Goal: Communication & Community: Answer question/provide support

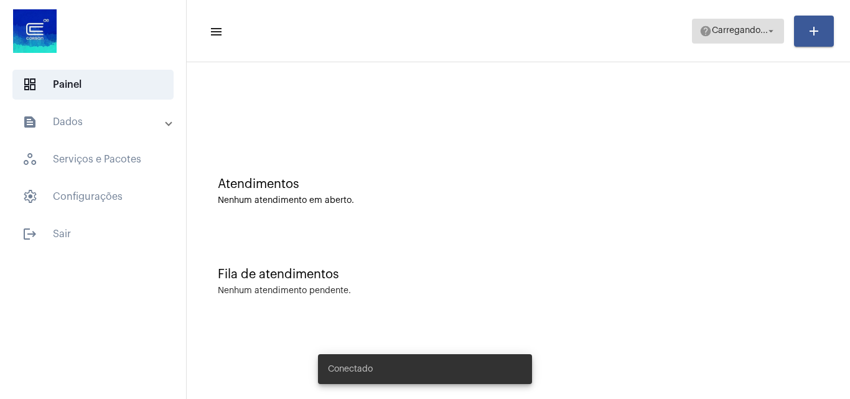
click at [726, 34] on span "Carregando..." at bounding box center [740, 31] width 56 height 9
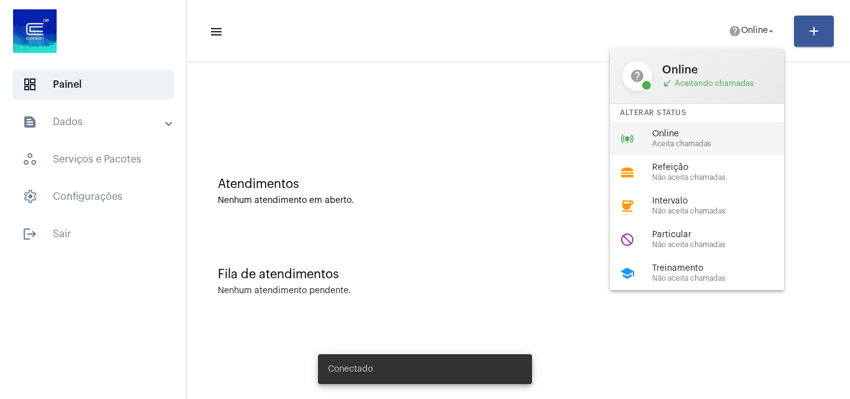
click at [657, 134] on span "Online" at bounding box center [723, 133] width 142 height 9
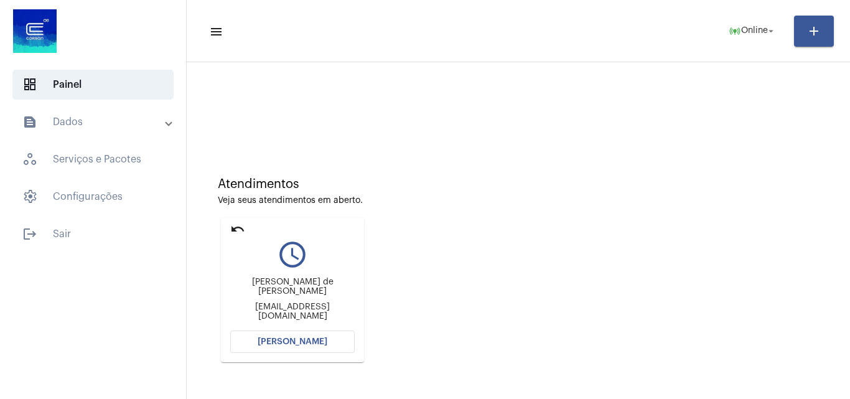
click at [318, 346] on button "[PERSON_NAME]" at bounding box center [292, 341] width 124 height 22
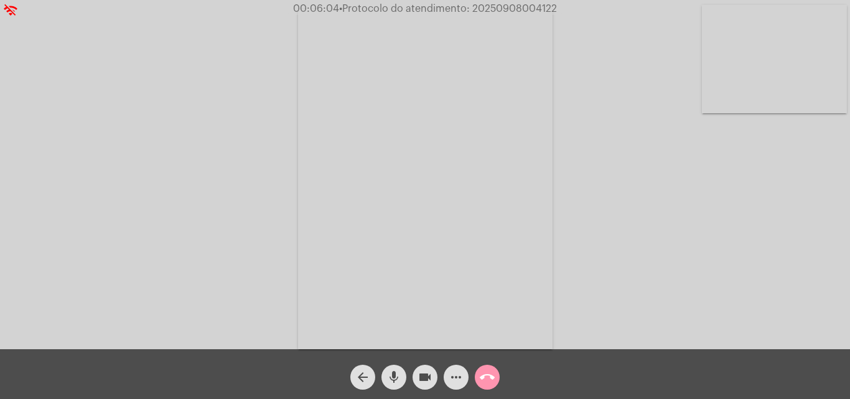
click at [530, 4] on span "• Protocolo do atendimento: 20250908004122" at bounding box center [448, 9] width 218 height 10
copy span "20250908004122"
click at [448, 371] on mat-icon "more_horiz" at bounding box center [455, 376] width 15 height 15
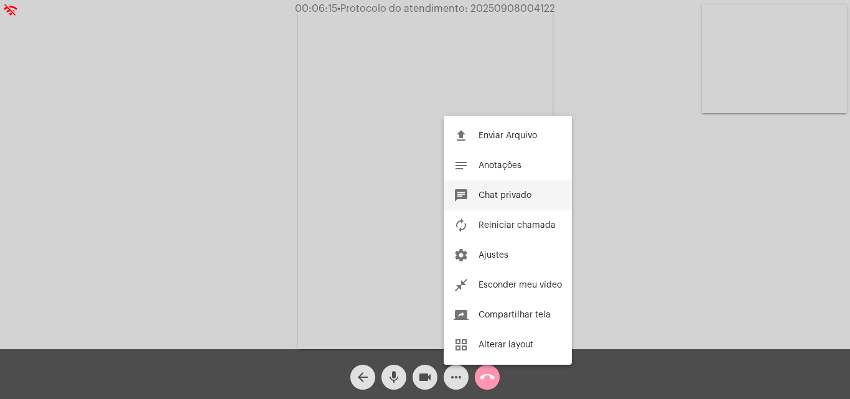
click at [497, 191] on span "Chat privado" at bounding box center [504, 195] width 53 height 9
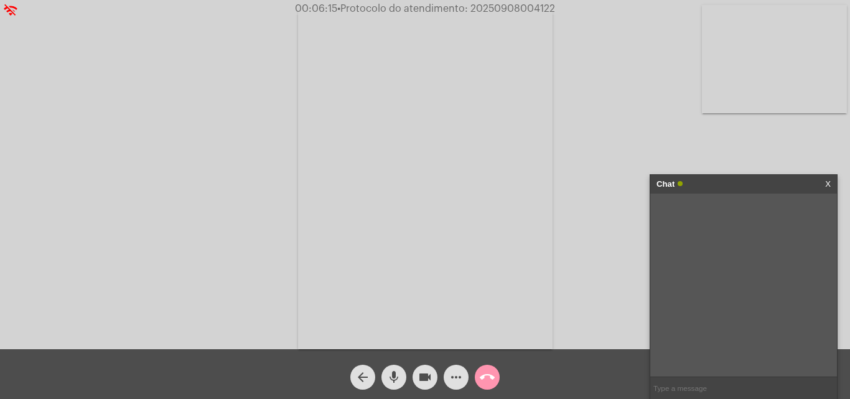
click at [706, 384] on input "text" at bounding box center [743, 388] width 187 height 22
paste input "20250908004122"
type input "20250908004122"
click at [496, 376] on button "call_end" at bounding box center [487, 377] width 25 height 25
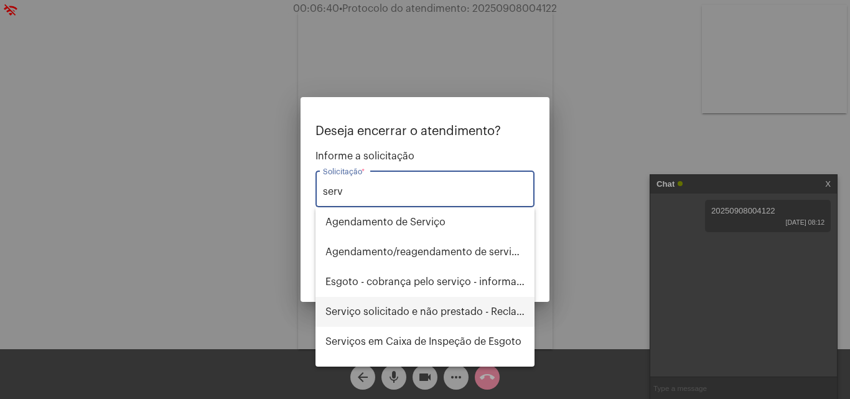
click at [439, 310] on span "Serviço solicitado e não prestado - Reclamação" at bounding box center [424, 312] width 199 height 30
type input "Serviço solicitado e não prestado - Reclamação"
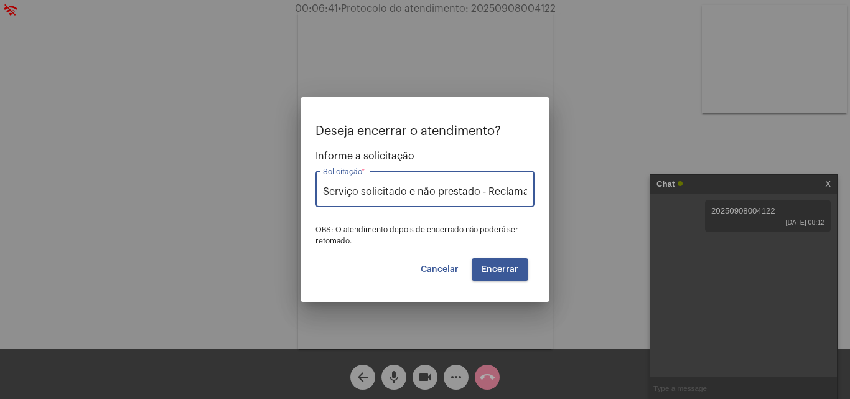
scroll to position [0, 17]
click at [495, 265] on span "Encerrar" at bounding box center [499, 269] width 37 height 9
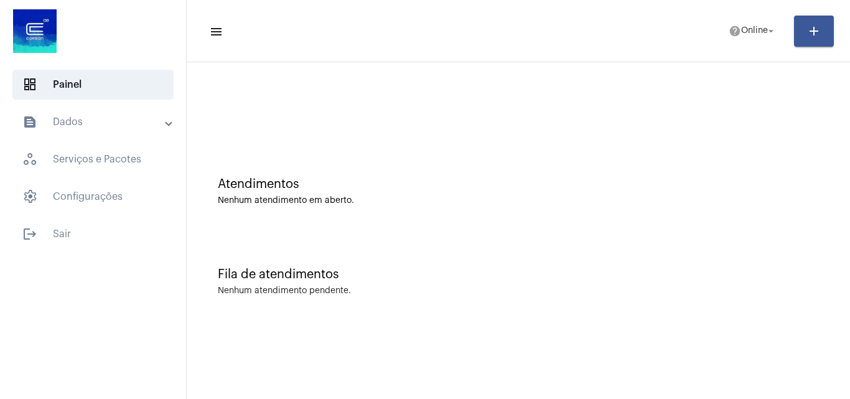
click at [103, 131] on mat-expansion-panel-header "text_snippet_outlined Dados" at bounding box center [96, 122] width 179 height 30
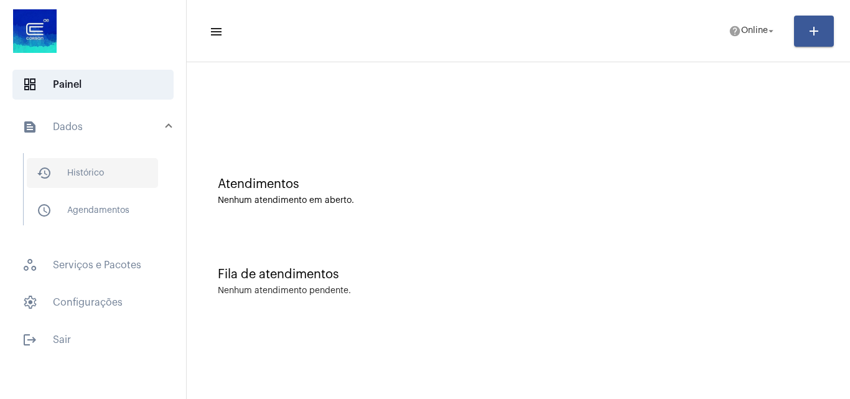
click at [93, 180] on span "history_outlined Histórico" at bounding box center [92, 173] width 131 height 30
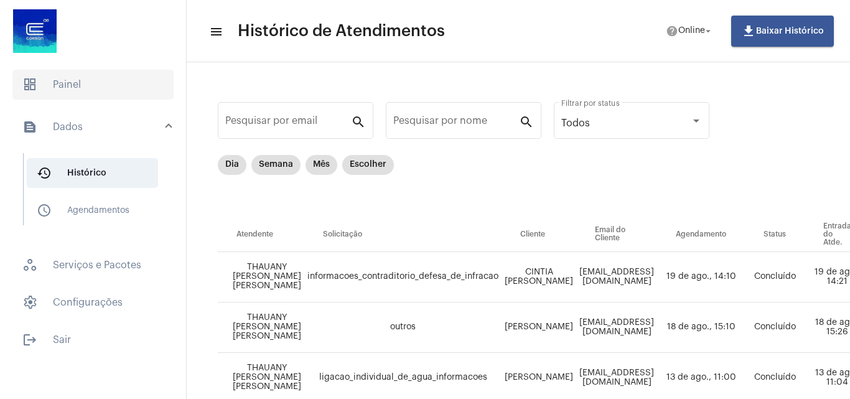
click at [72, 89] on span "dashboard Painel" at bounding box center [92, 85] width 161 height 30
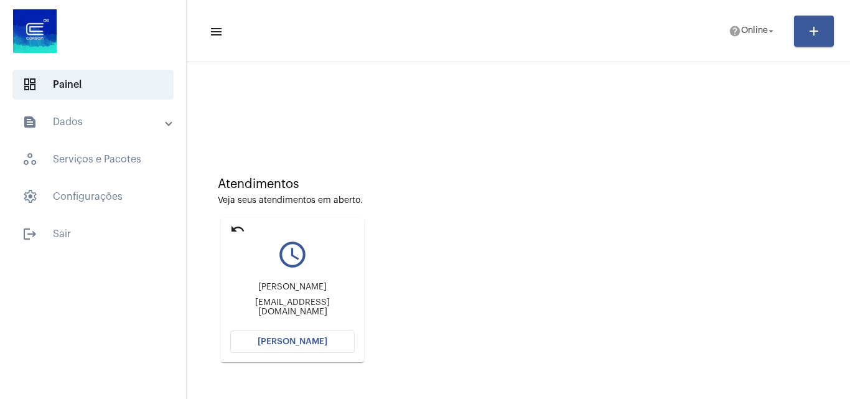
click at [322, 337] on button "[PERSON_NAME]" at bounding box center [292, 341] width 124 height 22
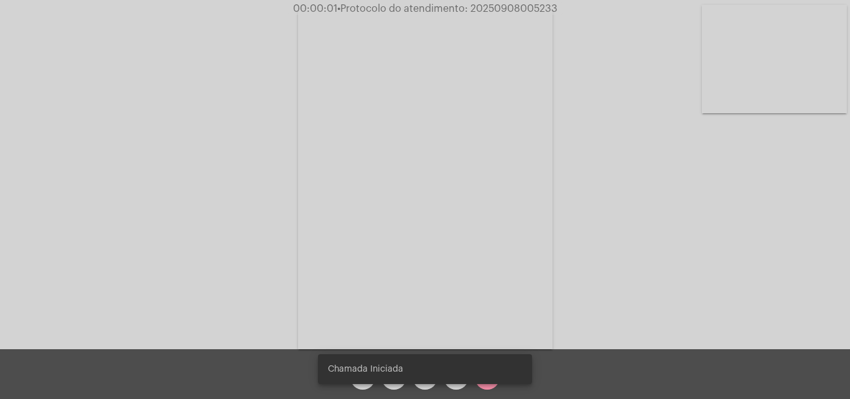
click at [529, 8] on span "• Protocolo do atendimento: 20250908005233" at bounding box center [447, 9] width 220 height 10
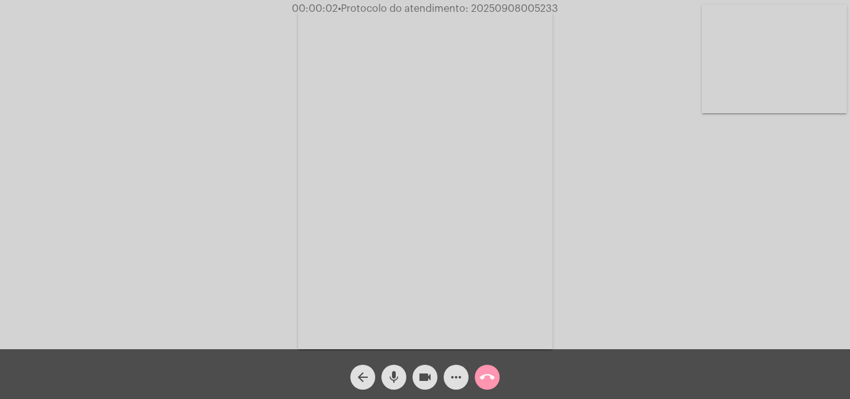
click at [529, 8] on span "• Protocolo do atendimento: 20250908005233" at bounding box center [448, 9] width 220 height 10
copy span "20250908005233"
click at [671, 213] on div "Acessando Câmera e Microfone..." at bounding box center [424, 177] width 847 height 349
click at [784, 40] on video at bounding box center [774, 59] width 145 height 108
click at [170, 225] on video at bounding box center [156, 177] width 145 height 193
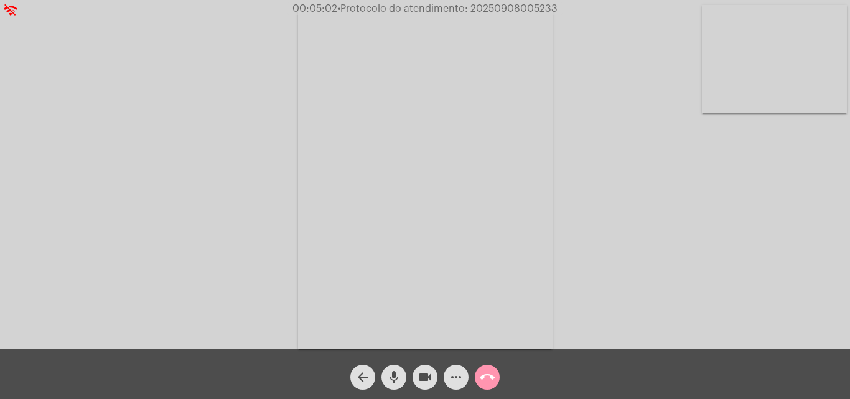
click at [393, 380] on mat-icon "mic" at bounding box center [393, 376] width 15 height 15
click at [420, 380] on mat-icon "videocam" at bounding box center [424, 376] width 15 height 15
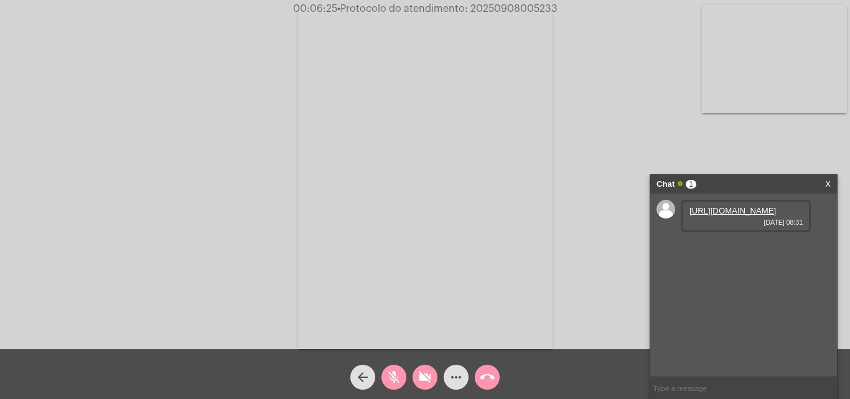
click at [420, 380] on mat-icon "videocam_off" at bounding box center [424, 376] width 15 height 15
click at [393, 375] on mat-icon "mic_off" at bounding box center [393, 376] width 15 height 15
click at [728, 215] on link "https://neft-transfer-bucket.s3.amazonaws.com/temp-d8cd83f8-b431-8432-a7c3-e522…" at bounding box center [732, 210] width 86 height 9
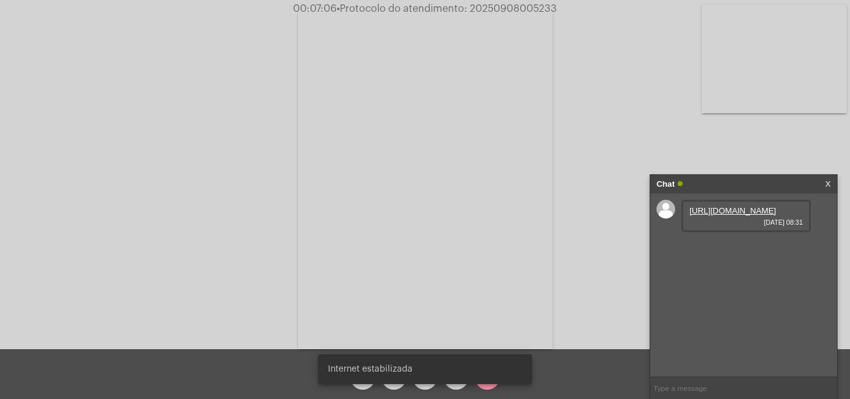
click at [694, 388] on input "text" at bounding box center [743, 388] width 187 height 22
paste input "ADRIANOFM79@HOTMAIL.COM"
type input "ADRIANOFM79@HOTMAIL.COM"
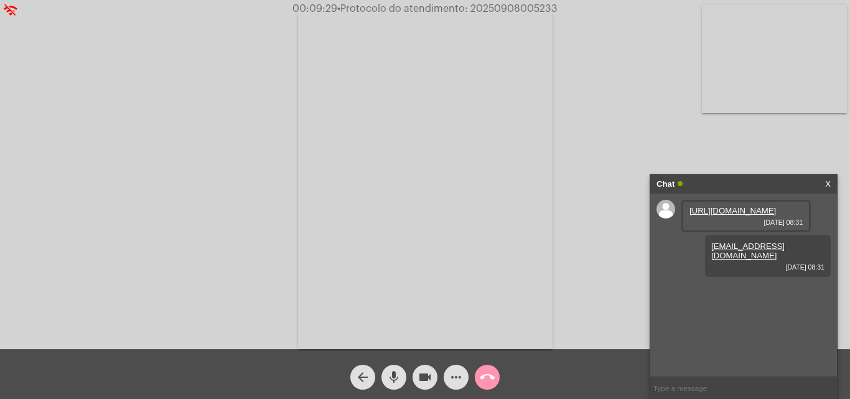
click at [524, 11] on span "• Protocolo do atendimento: 20250908005233" at bounding box center [447, 9] width 220 height 10
copy span "20250908005233"
drag, startPoint x: 301, startPoint y: 80, endPoint x: 635, endPoint y: 388, distance: 454.3
click at [301, 80] on video at bounding box center [425, 179] width 254 height 340
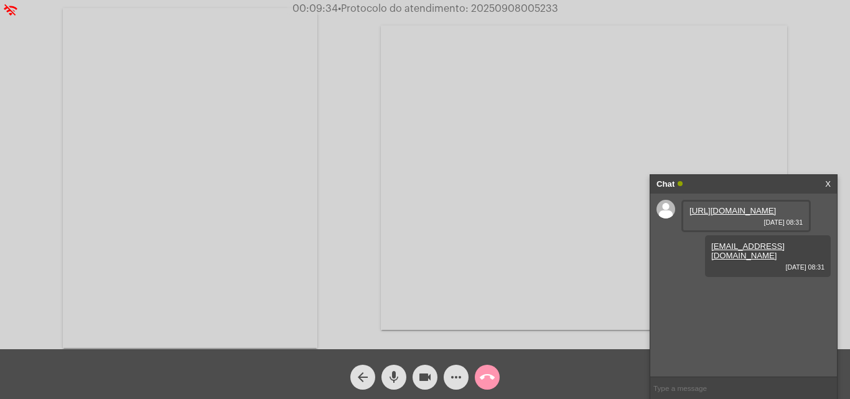
click at [485, 382] on mat-icon "call_end" at bounding box center [487, 376] width 15 height 15
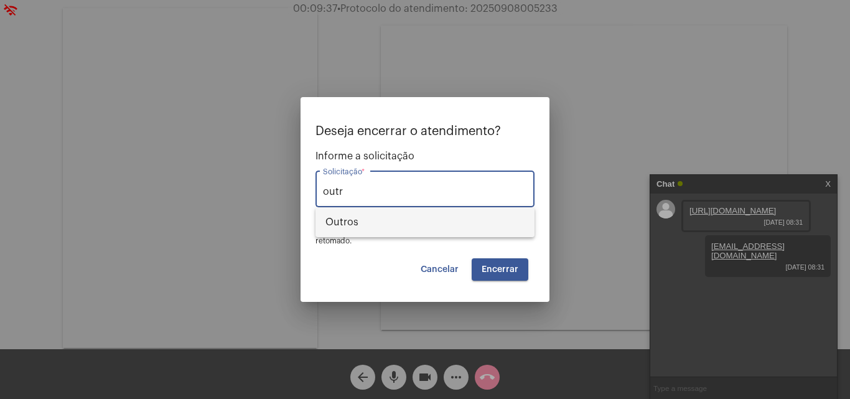
click at [387, 218] on span "Outros" at bounding box center [424, 222] width 199 height 30
type input "Outros"
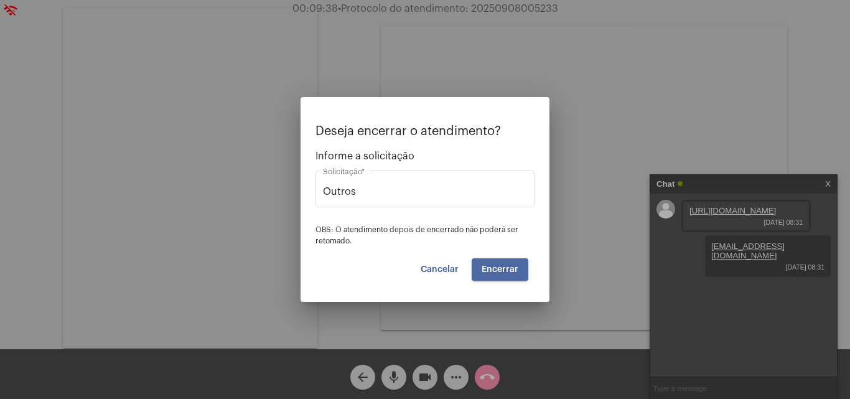
click at [518, 260] on button "Encerrar" at bounding box center [500, 269] width 57 height 22
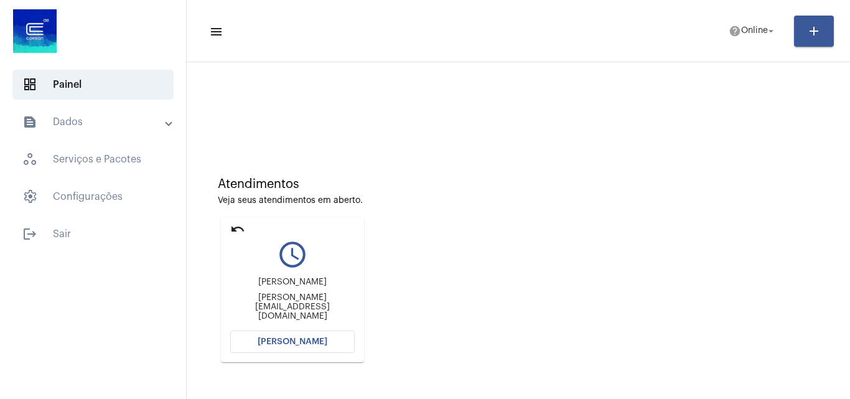
click at [267, 332] on button "[PERSON_NAME]" at bounding box center [292, 341] width 124 height 22
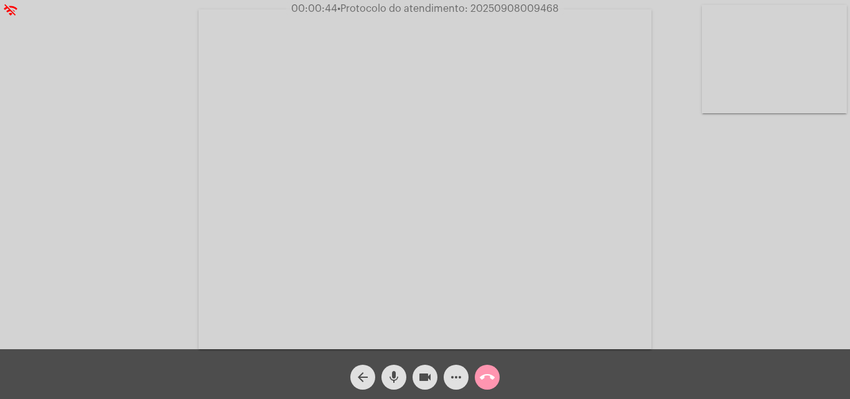
click at [796, 49] on video at bounding box center [774, 59] width 145 height 108
click at [186, 165] on video at bounding box center [156, 178] width 145 height 108
click at [770, 62] on video at bounding box center [774, 59] width 145 height 108
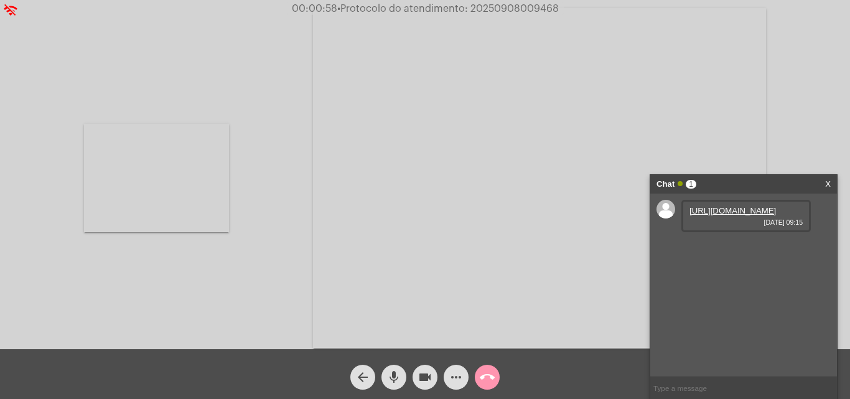
click at [751, 215] on link "https://neft-transfer-bucket.s3.amazonaws.com/temp-7f10dfec-b7e3-2dea-a115-2287…" at bounding box center [732, 210] width 86 height 9
click at [741, 251] on link "https://neft-transfer-bucket.s3.amazonaws.com/temp-0b445f05-8d83-c123-9e3a-abf5…" at bounding box center [732, 245] width 86 height 9
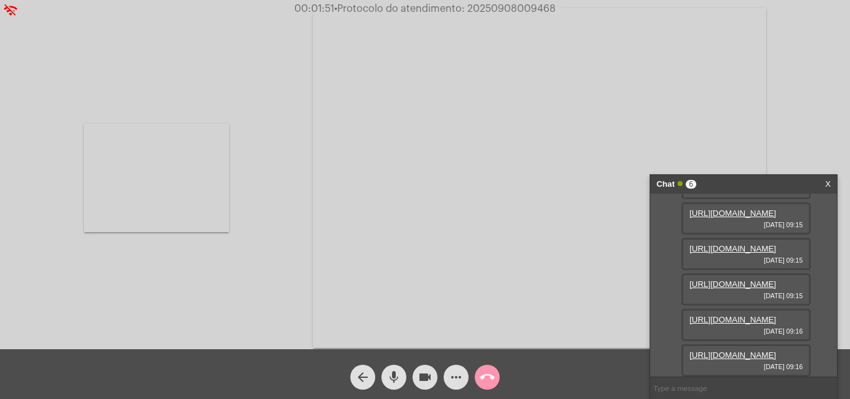
scroll to position [62, 0]
click at [746, 253] on link "https://neft-transfer-bucket.s3.amazonaws.com/temp-c883b547-f215-6266-6b3b-ad02…" at bounding box center [732, 248] width 86 height 9
click at [740, 315] on link "https://neft-transfer-bucket.s3.amazonaws.com/temp-58875bd9-4246-9d7e-c65b-caae…" at bounding box center [732, 319] width 86 height 9
click at [732, 351] on link "https://neft-transfer-bucket.s3.amazonaws.com/temp-7191ce9e-afbf-563f-2329-4466…" at bounding box center [732, 354] width 86 height 9
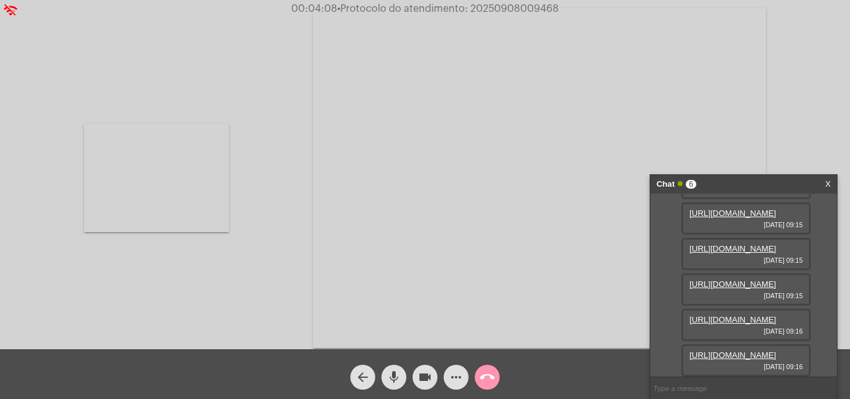
click at [172, 160] on video at bounding box center [156, 178] width 145 height 108
drag, startPoint x: 395, startPoint y: 383, endPoint x: 440, endPoint y: 381, distance: 45.4
click at [397, 383] on mat-icon "mic" at bounding box center [393, 376] width 15 height 15
click at [426, 378] on mat-icon "videocam" at bounding box center [424, 376] width 15 height 15
click at [518, 11] on span "• Protocolo do atendimento: 20250908009468" at bounding box center [447, 9] width 221 height 10
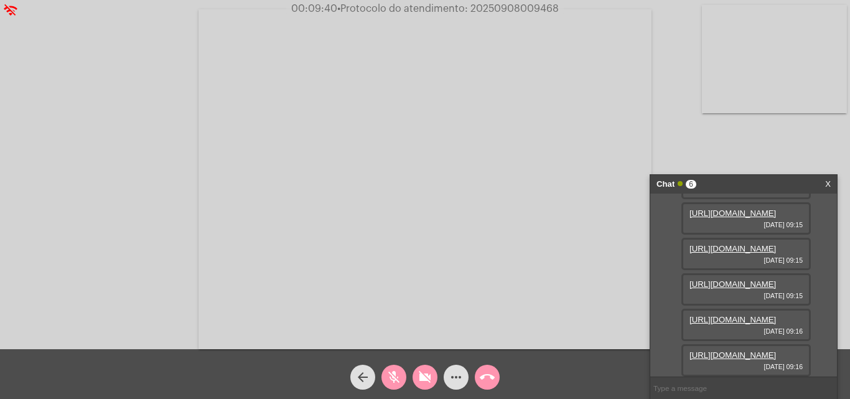
click at [518, 11] on span "• Protocolo do atendimento: 20250908009468" at bounding box center [447, 9] width 221 height 10
copy span "20250908009468"
click at [419, 381] on mat-icon "videocam_off" at bounding box center [424, 376] width 15 height 15
click at [394, 381] on mat-icon "mic_off" at bounding box center [393, 376] width 15 height 15
click at [699, 388] on input "text" at bounding box center [743, 388] width 187 height 22
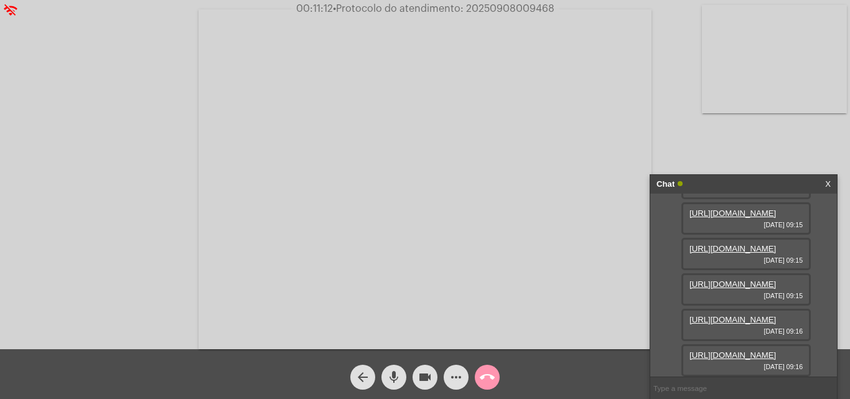
drag, startPoint x: 699, startPoint y: 388, endPoint x: 526, endPoint y: 9, distance: 417.0
click at [526, 9] on span "• Protocolo do atendimento: 20250908009468" at bounding box center [443, 9] width 221 height 10
copy span "20250908009468"
click at [695, 390] on input "text" at bounding box center [743, 388] width 187 height 22
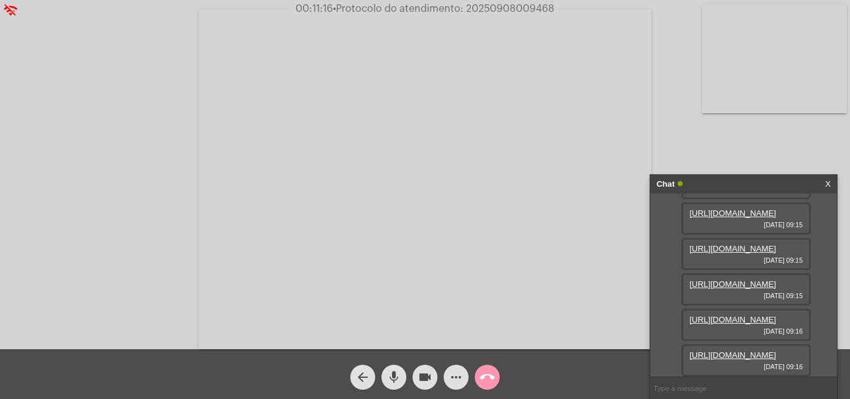
paste input "20250908009468"
type input "20250908009468"
click at [488, 384] on mat-icon "call_end" at bounding box center [487, 376] width 15 height 15
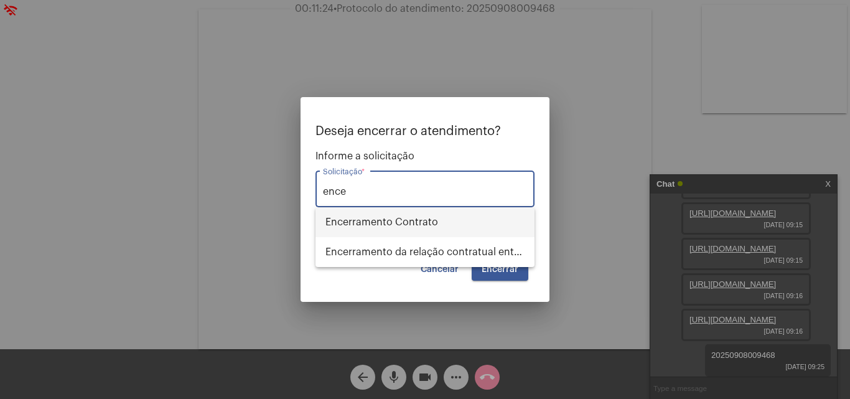
click at [414, 226] on span "Encerramento Contrato" at bounding box center [424, 222] width 199 height 30
type input "Encerramento Contrato"
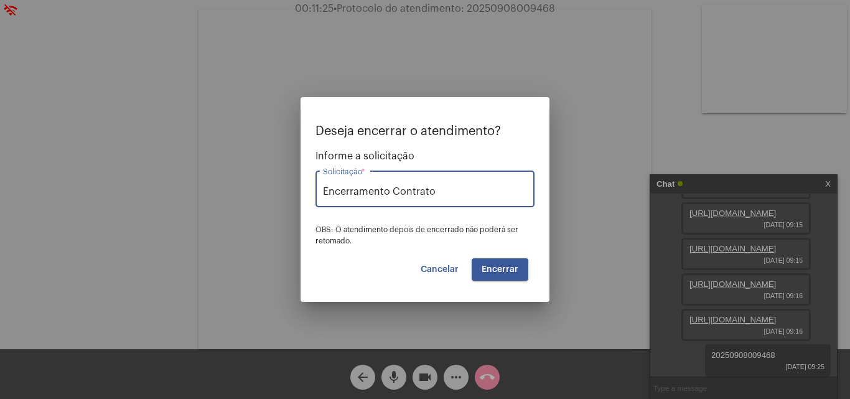
click at [491, 267] on span "Encerrar" at bounding box center [499, 269] width 37 height 9
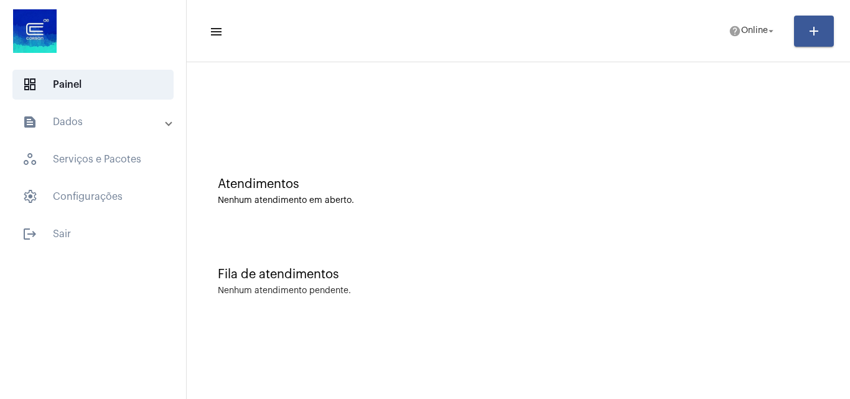
click at [479, 152] on div "Atendimentos Nenhum atendimento em aberto." at bounding box center [518, 185] width 651 height 90
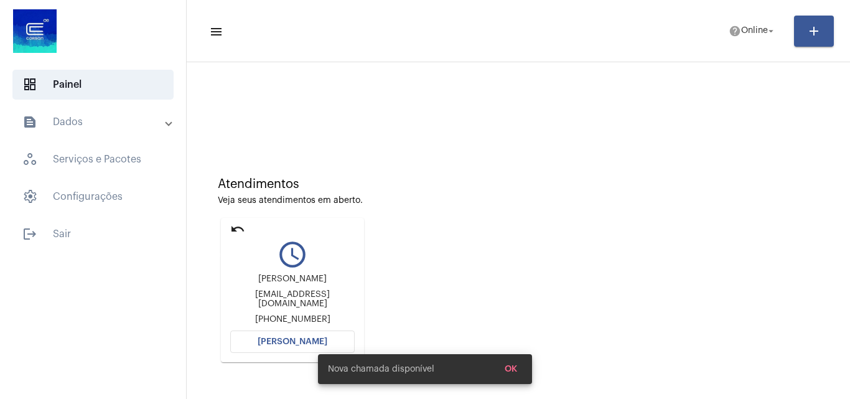
click at [238, 236] on mat-icon "undo" at bounding box center [237, 228] width 15 height 15
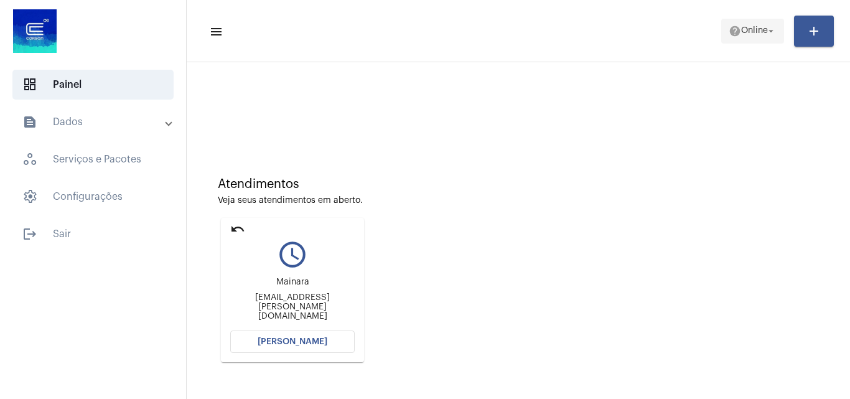
click at [741, 29] on span "Online" at bounding box center [754, 31] width 27 height 9
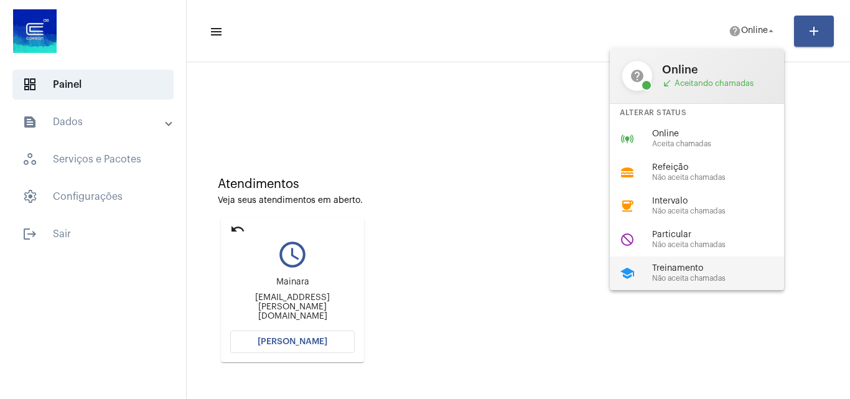
click at [676, 267] on span "Treinamento" at bounding box center [723, 268] width 142 height 9
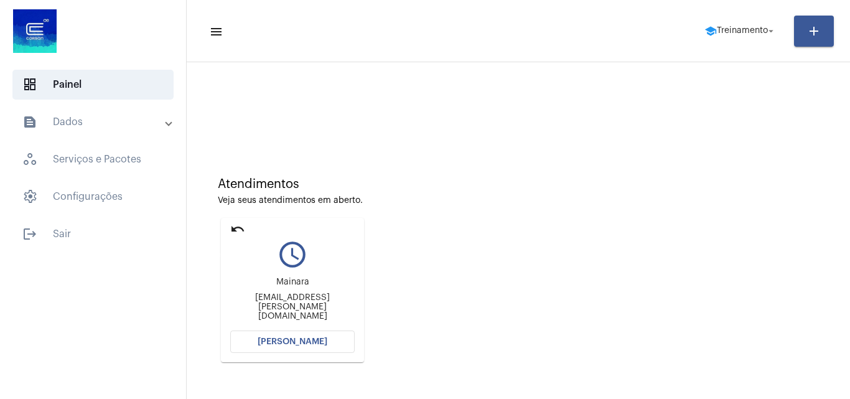
click at [234, 223] on mat-icon "undo" at bounding box center [237, 228] width 15 height 15
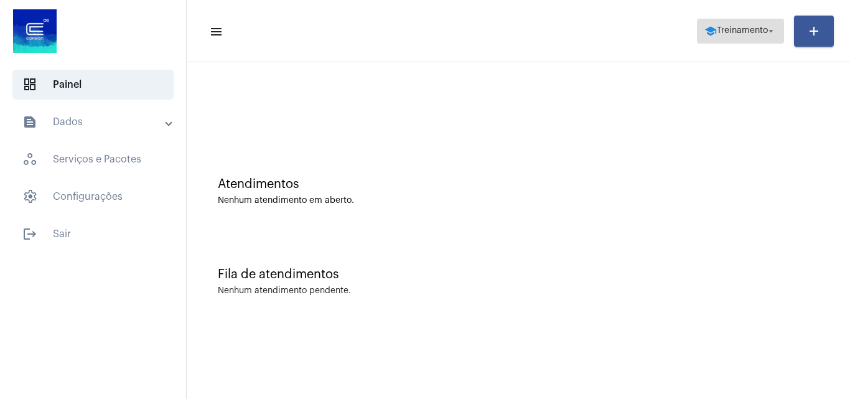
click at [753, 23] on span "school Treinamento arrow_drop_down" at bounding box center [740, 30] width 72 height 22
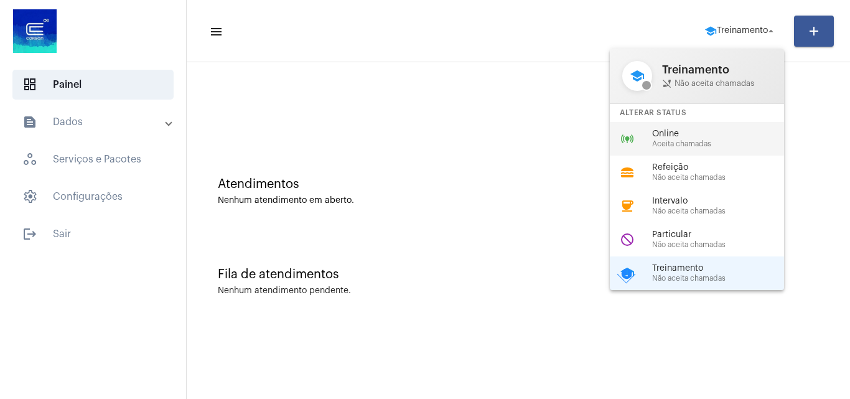
click at [676, 137] on span "Online" at bounding box center [723, 133] width 142 height 9
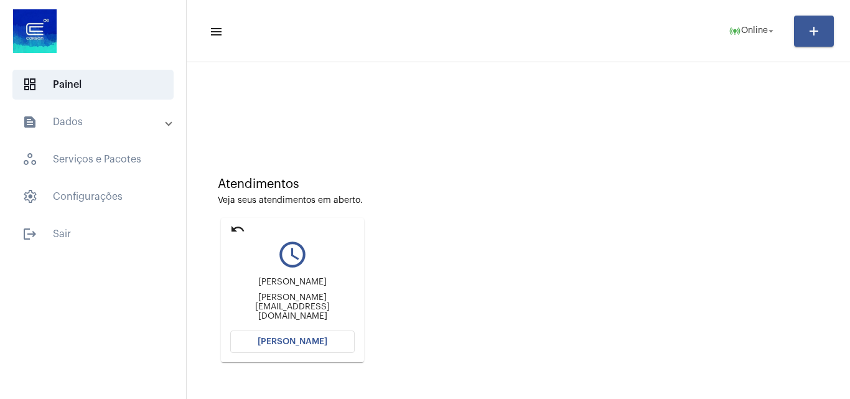
click at [302, 347] on button "[PERSON_NAME]" at bounding box center [292, 341] width 124 height 22
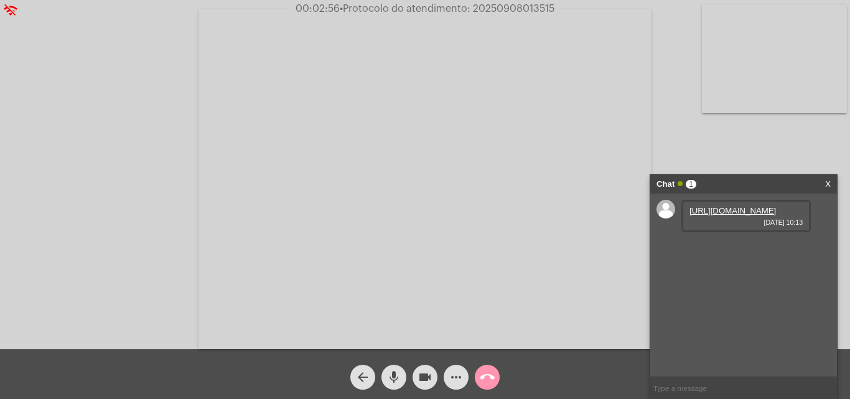
click at [732, 215] on link "https://neft-transfer-bucket.s3.amazonaws.com/temp-cbb21850-f2e0-2dc8-1786-9ddf…" at bounding box center [732, 210] width 86 height 9
click at [519, 9] on span "• Protocolo do atendimento: 20250908013515" at bounding box center [447, 9] width 215 height 10
copy span "20250908013515"
click at [362, 271] on video at bounding box center [424, 179] width 453 height 340
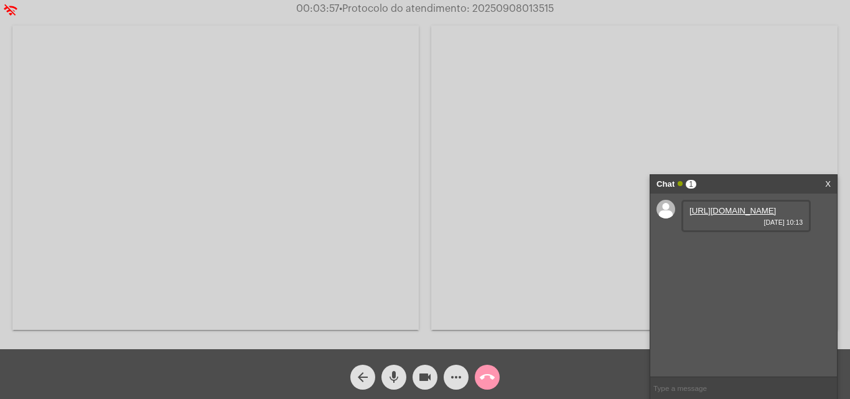
click at [225, 197] on video at bounding box center [215, 178] width 406 height 304
copy span "20250908013515"
click at [697, 378] on input "text" at bounding box center [743, 388] width 187 height 22
paste input "20250908013515"
type input "20250908013515"
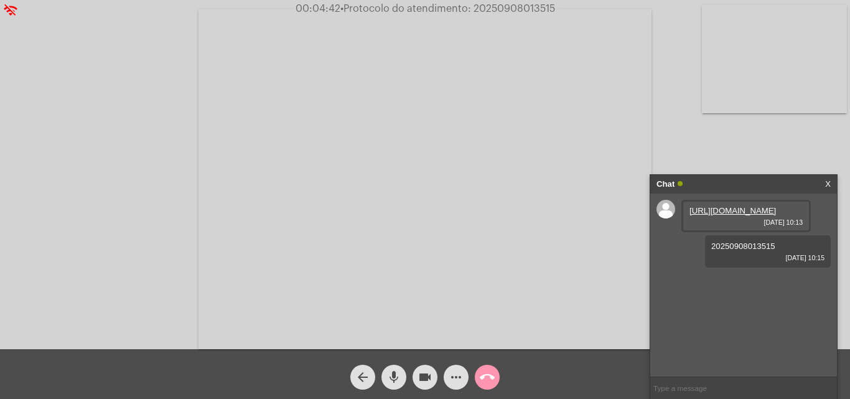
click at [496, 375] on button "call_end" at bounding box center [487, 377] width 25 height 25
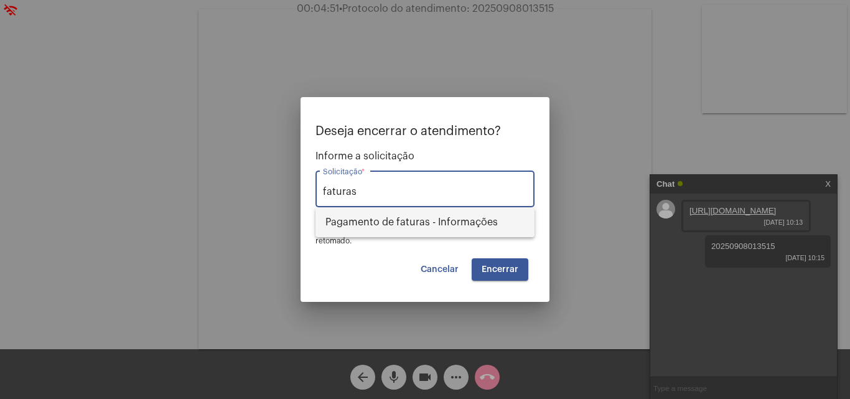
click at [424, 218] on span "Pagamento de faturas - Informações" at bounding box center [424, 222] width 199 height 30
type input "Pagamento de faturas - Informações"
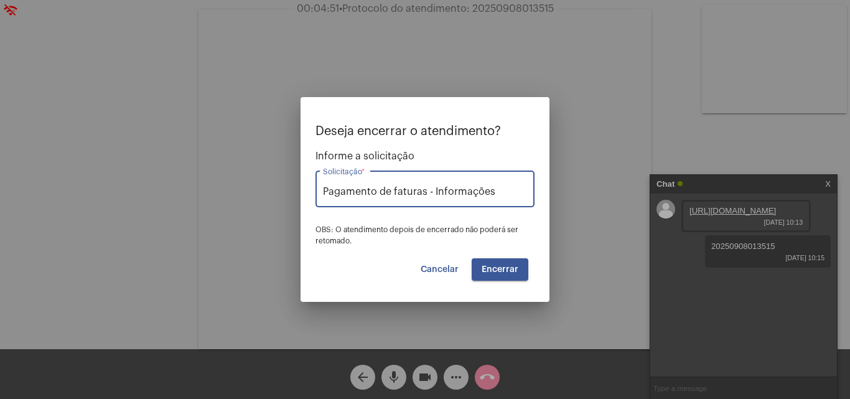
click at [487, 265] on span "Encerrar" at bounding box center [499, 269] width 37 height 9
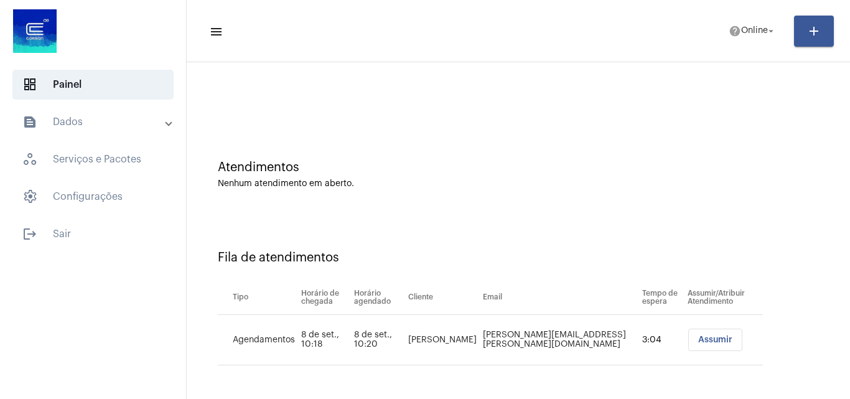
scroll to position [177, 0]
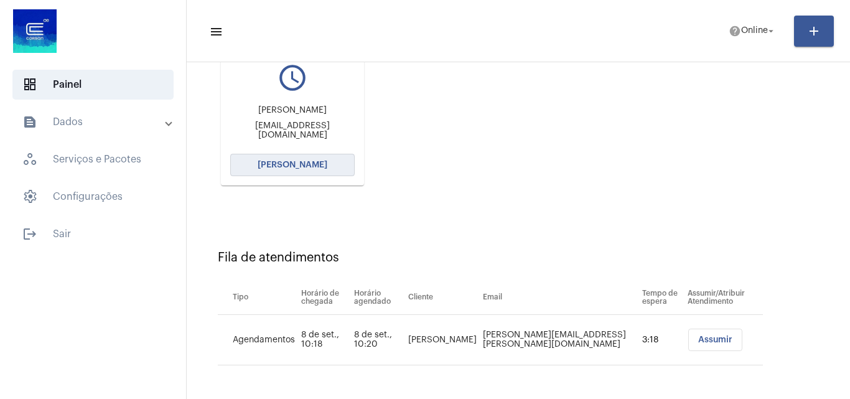
click at [334, 159] on button "[PERSON_NAME]" at bounding box center [292, 165] width 124 height 22
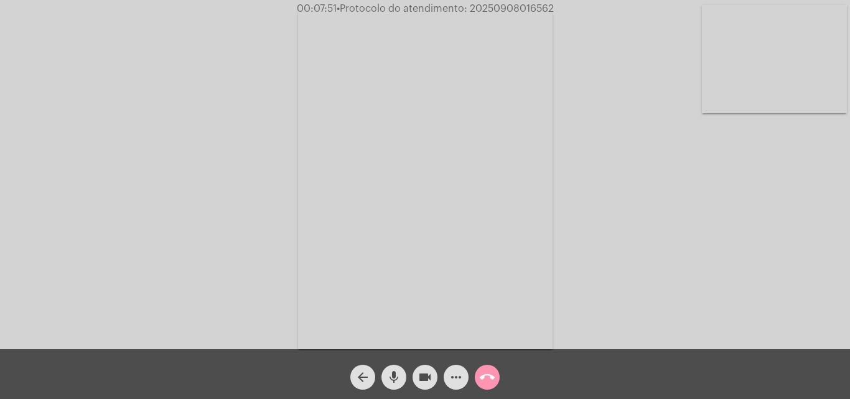
click at [422, 378] on mat-icon "videocam" at bounding box center [424, 376] width 15 height 15
click at [416, 383] on button "videocam_off" at bounding box center [424, 377] width 25 height 25
click at [429, 378] on mat-icon "videocam" at bounding box center [424, 376] width 15 height 15
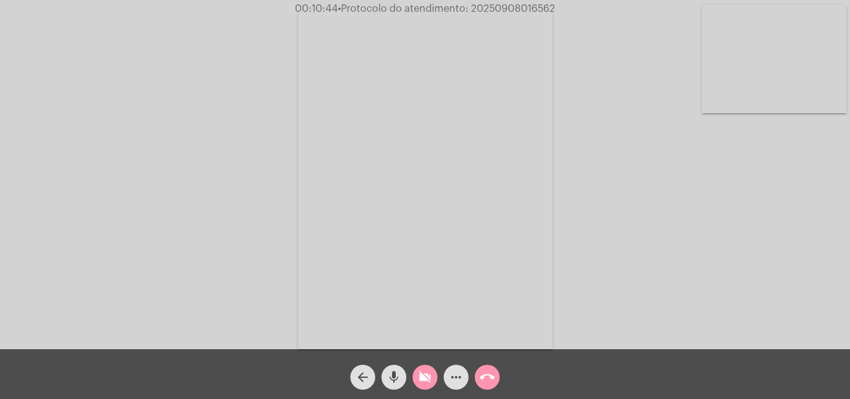
click at [424, 384] on mat-icon "videocam_off" at bounding box center [424, 376] width 15 height 15
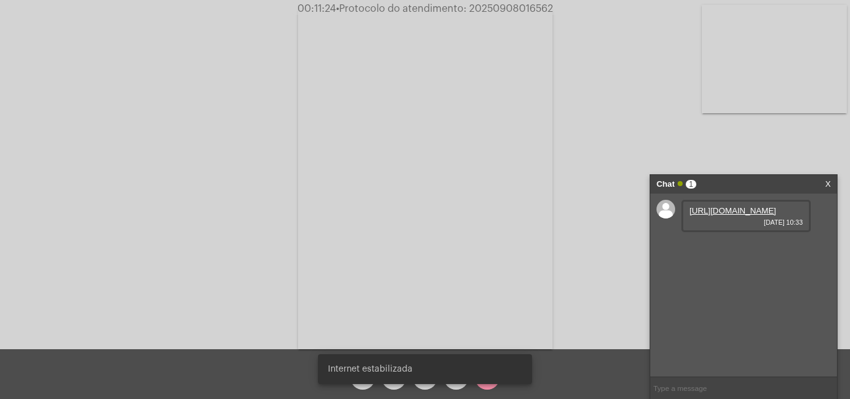
click at [751, 215] on link "https://neft-transfer-bucket.s3.amazonaws.com/temp-733a2bba-358e-8072-7183-2303…" at bounding box center [732, 210] width 86 height 9
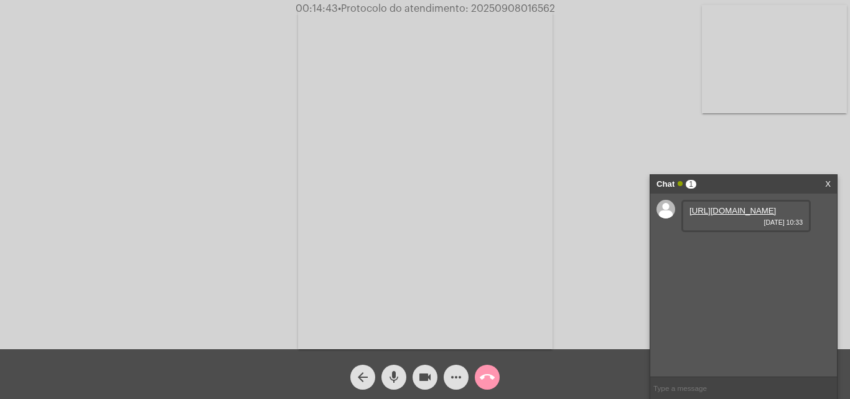
click at [738, 69] on video at bounding box center [774, 59] width 145 height 108
click at [183, 202] on video at bounding box center [156, 177] width 145 height 193
click at [811, 69] on video at bounding box center [774, 59] width 145 height 108
click at [151, 149] on video at bounding box center [156, 177] width 145 height 193
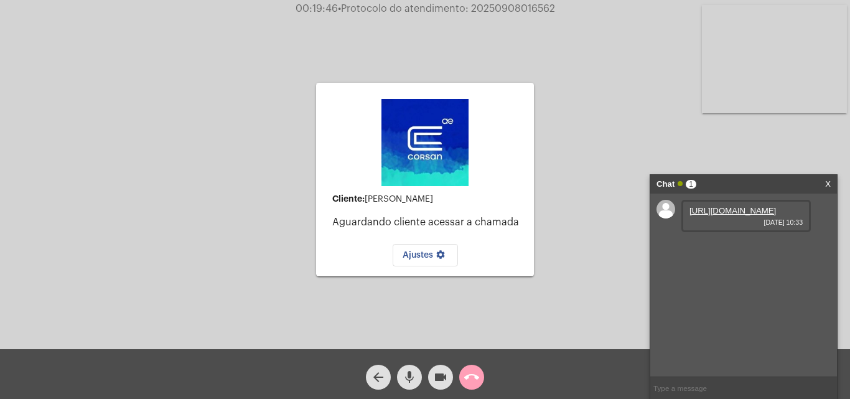
click at [472, 376] on mat-icon "call_end" at bounding box center [471, 376] width 15 height 15
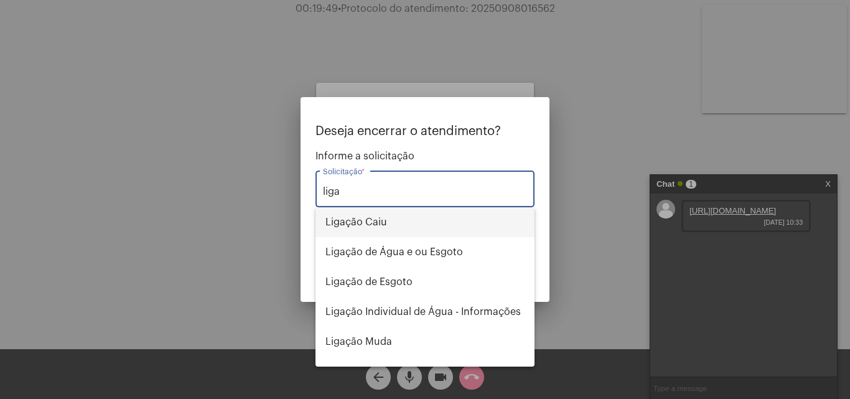
click at [391, 220] on span "Ligação Caiu" at bounding box center [424, 222] width 199 height 30
type input "Ligação Caiu"
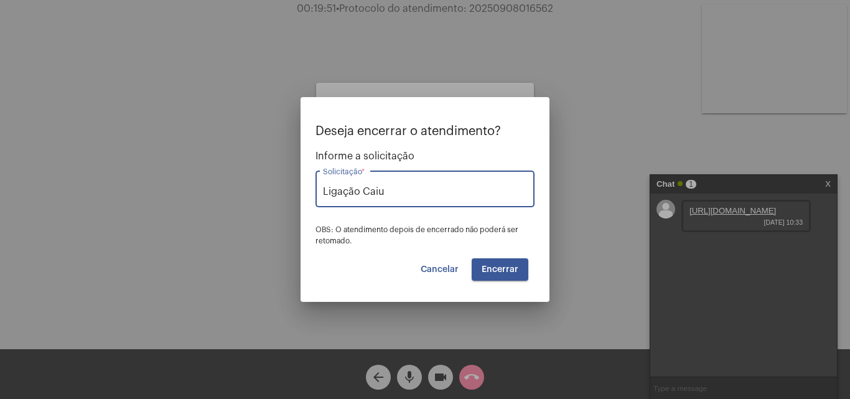
click at [495, 269] on span "Encerrar" at bounding box center [499, 269] width 37 height 9
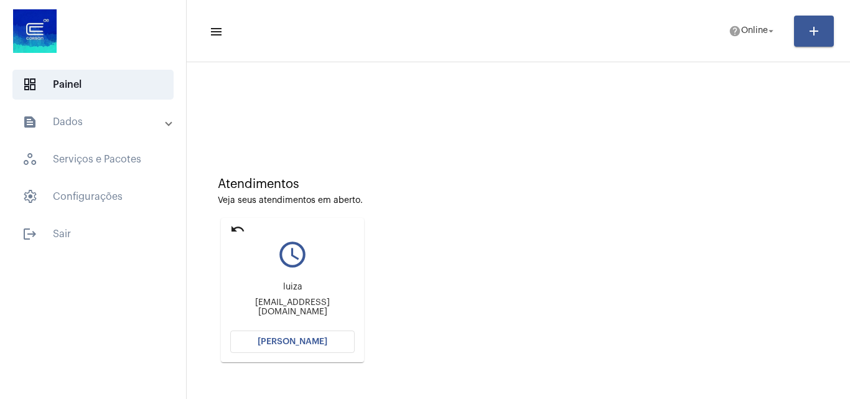
scroll to position [88, 0]
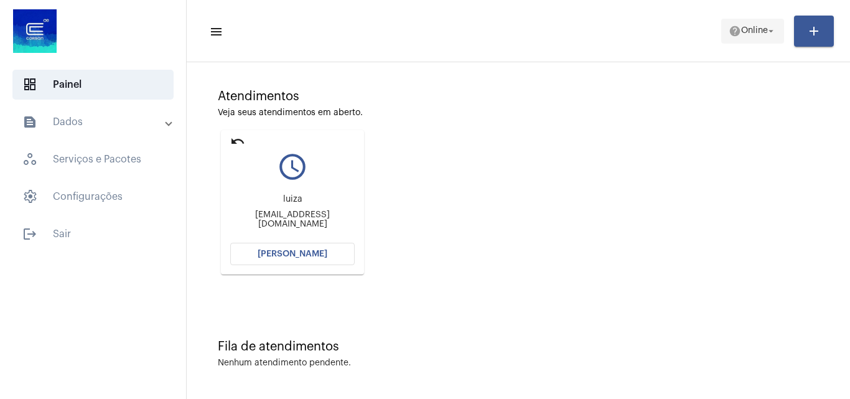
click at [743, 29] on span "Online" at bounding box center [754, 31] width 27 height 9
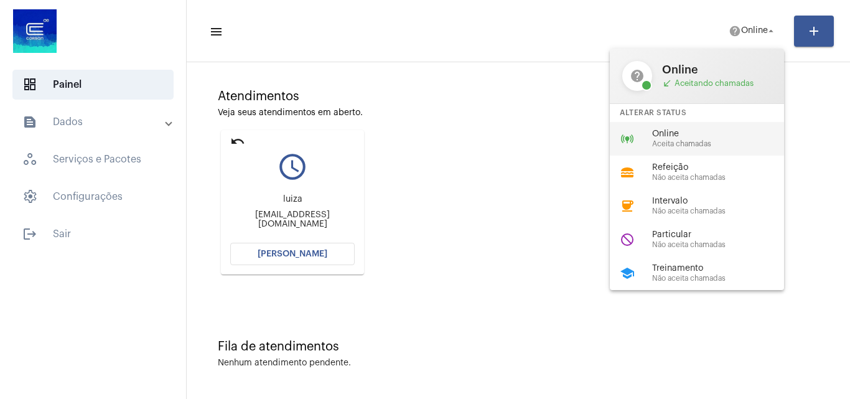
click at [685, 145] on span "Aceita chamadas" at bounding box center [723, 144] width 142 height 8
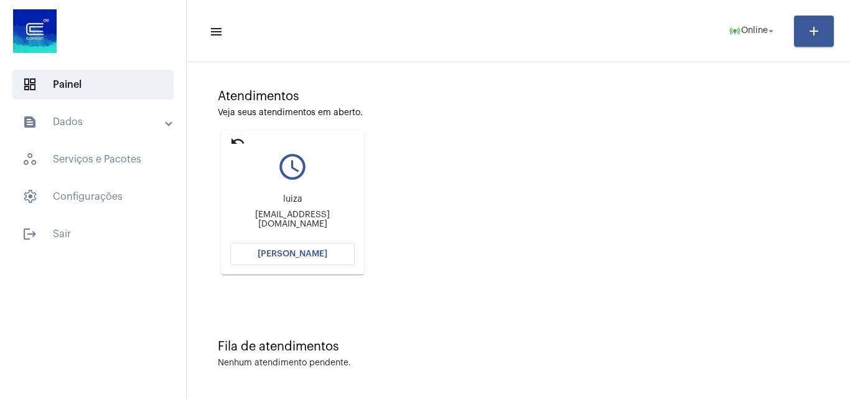
scroll to position [0, 0]
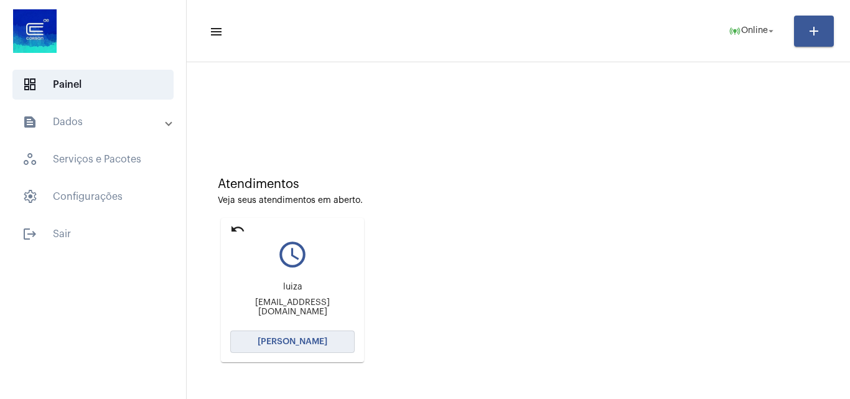
click at [309, 338] on span "[PERSON_NAME]" at bounding box center [293, 341] width 70 height 9
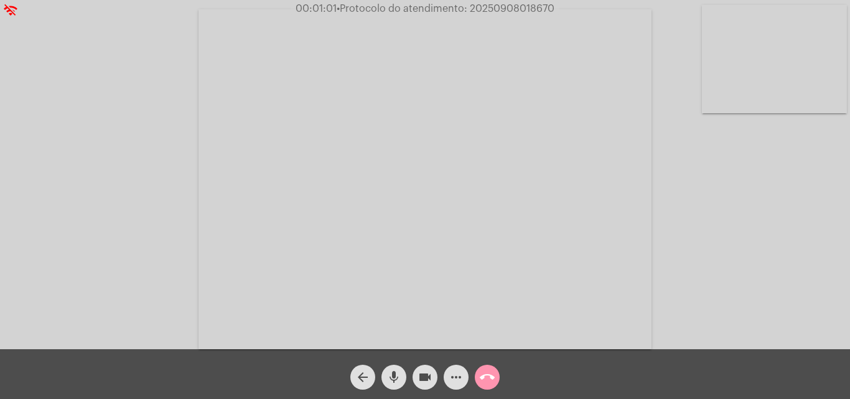
click at [522, 5] on span "• Protocolo do atendimento: 20250908018670" at bounding box center [446, 9] width 218 height 10
copy span "20250908018670"
click at [368, 251] on video at bounding box center [424, 179] width 453 height 340
click at [262, 241] on video at bounding box center [215, 178] width 406 height 304
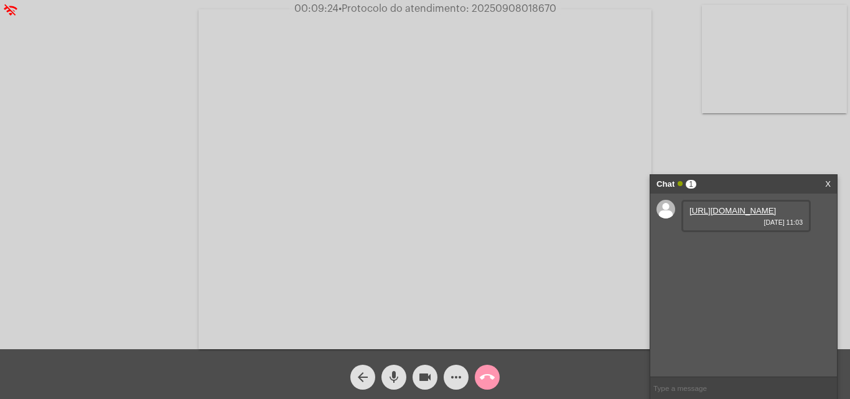
click at [720, 215] on link "https://neft-transfer-bucket.s3.amazonaws.com/temp-c2db8eec-50df-a475-c067-e044…" at bounding box center [732, 210] width 86 height 9
copy span "20250908018670"
click at [396, 378] on mat-icon "mic" at bounding box center [393, 376] width 15 height 15
click at [416, 374] on button "videocam" at bounding box center [424, 377] width 25 height 25
click at [396, 382] on mat-icon "mic_off" at bounding box center [393, 376] width 15 height 15
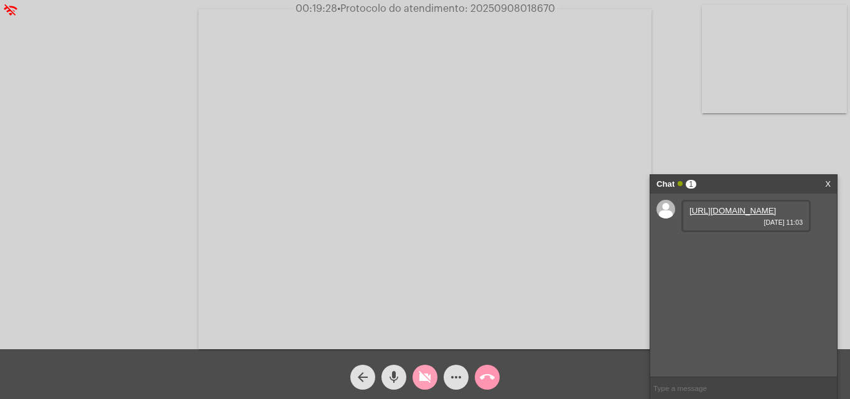
click at [425, 381] on mat-icon "videocam_off" at bounding box center [424, 376] width 15 height 15
click at [529, 7] on span "• Protocolo do atendimento: 20250908018670" at bounding box center [446, 9] width 218 height 10
copy span "20250908018670"
click at [527, 8] on span "• Protocolo do atendimento: 20250908018670" at bounding box center [447, 9] width 218 height 10
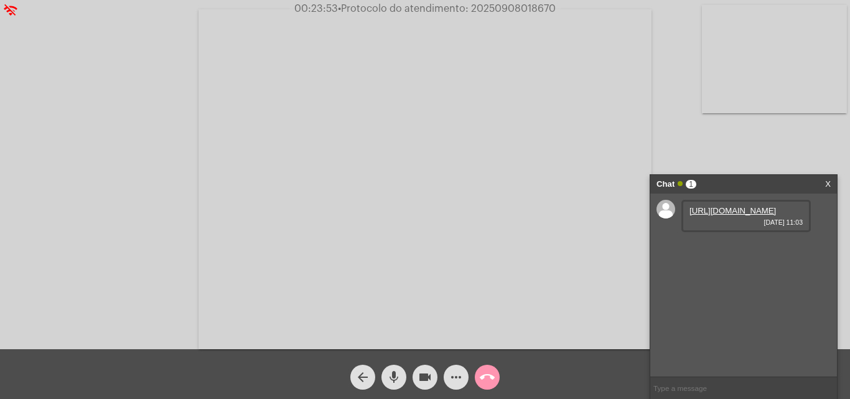
click at [527, 8] on span "• Protocolo do atendimento: 20250908018670" at bounding box center [447, 9] width 218 height 10
click at [517, 11] on span "• Protocolo do atendimento: 20250908018670" at bounding box center [447, 9] width 218 height 10
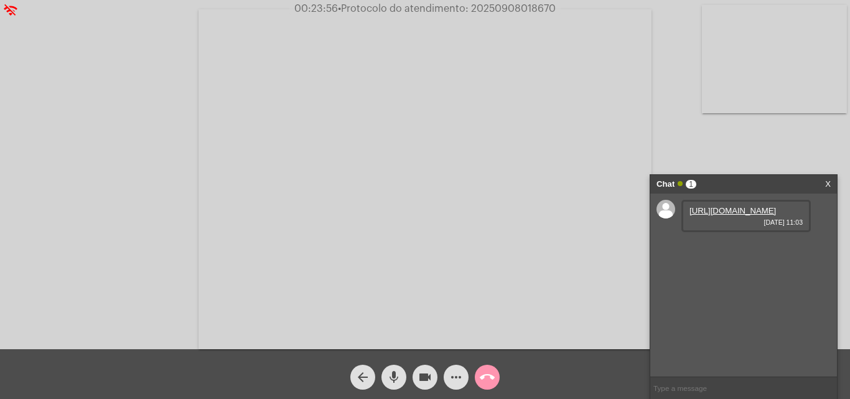
click at [707, 383] on input "text" at bounding box center [743, 388] width 187 height 22
paste input "20250908018670"
type input "2"
paste input "20250908018670"
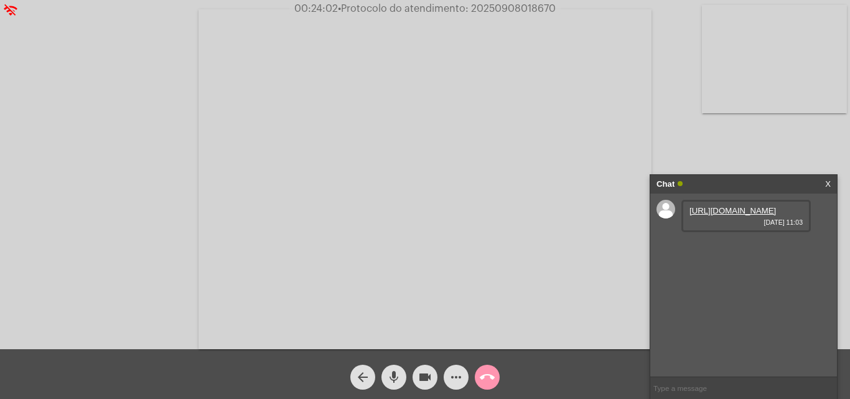
type input "20250908018670"
click at [697, 386] on input "text" at bounding box center [743, 388] width 187 height 22
paste input "20250908018670"
type input "20250908018670"
click at [725, 381] on input "text" at bounding box center [743, 388] width 187 height 22
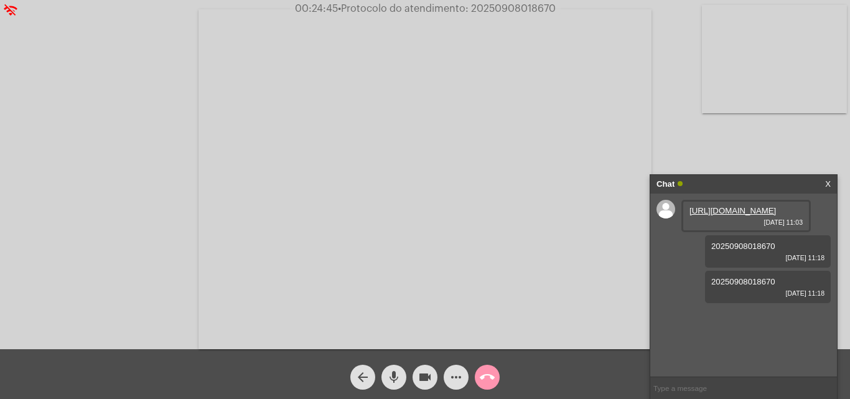
click at [490, 383] on mat-icon "call_end" at bounding box center [487, 376] width 15 height 15
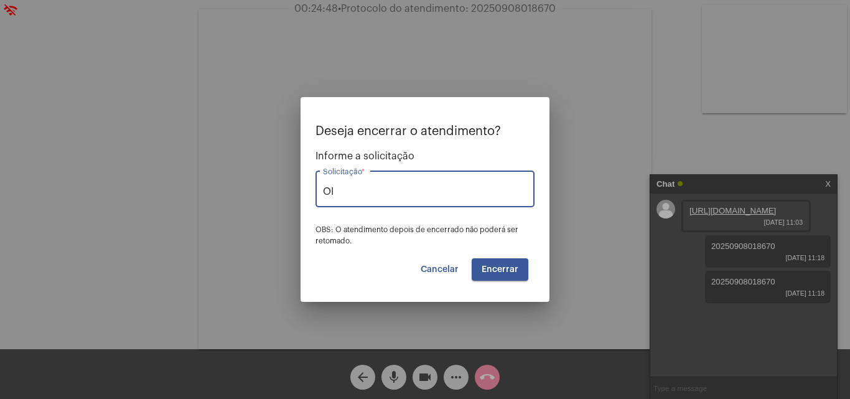
type input "O"
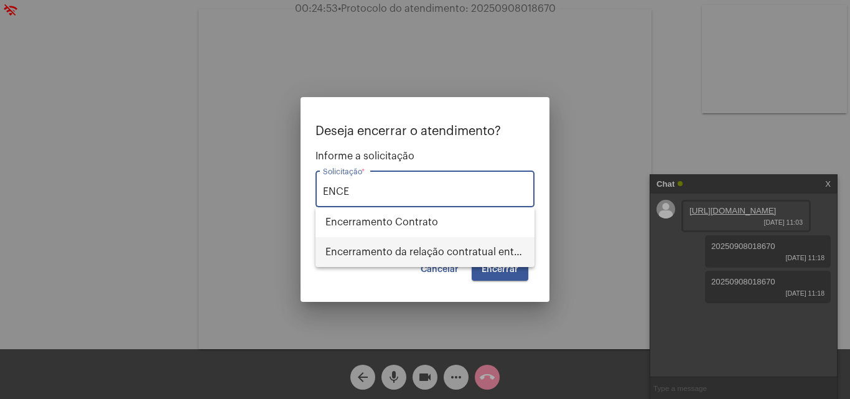
click at [488, 251] on span "Encerramento da relação contratual entre CORSAN e o USUÁRIO" at bounding box center [424, 252] width 199 height 30
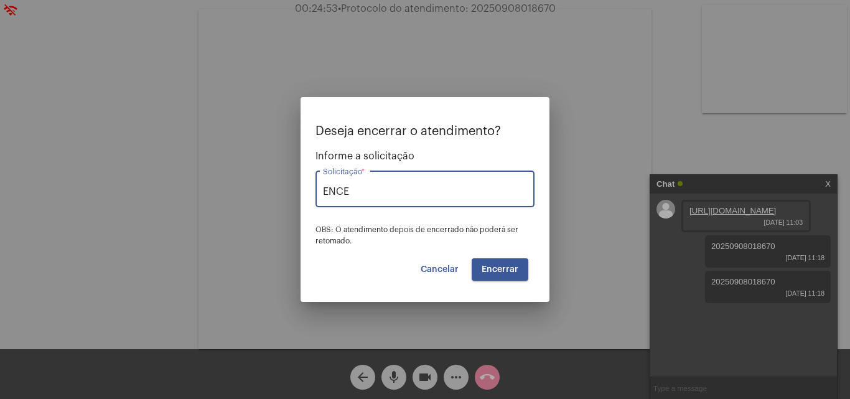
type input "Encerramento da relação contratual entre CORSAN e o USUÁRIO"
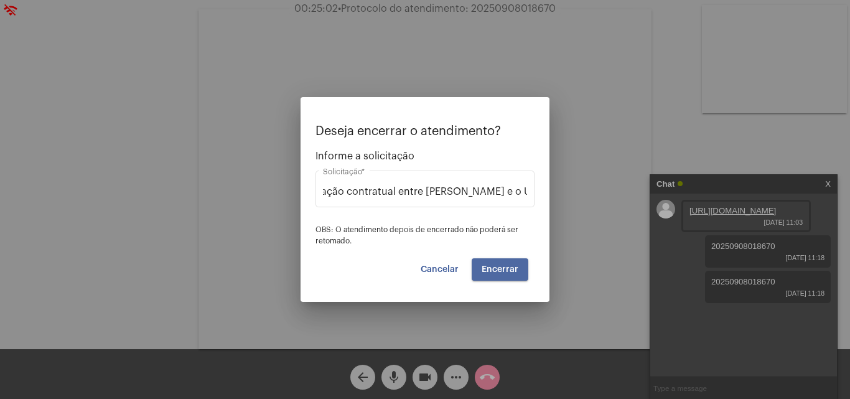
click at [512, 272] on span "Encerrar" at bounding box center [499, 269] width 37 height 9
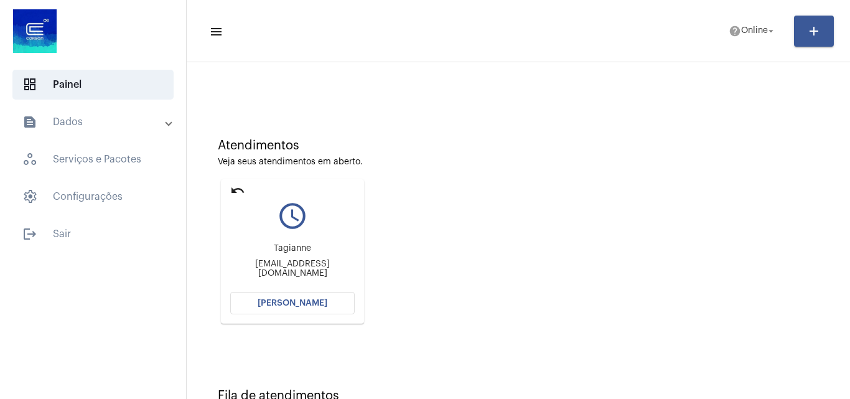
scroll to position [88, 0]
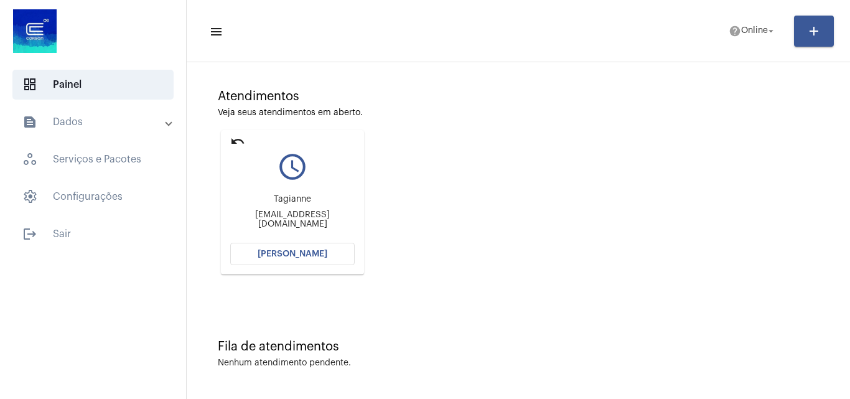
click at [308, 248] on button "[PERSON_NAME]" at bounding box center [292, 254] width 124 height 22
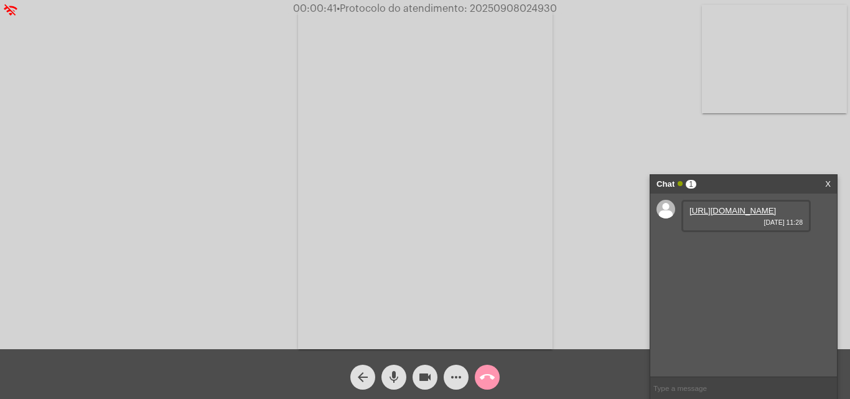
click at [733, 215] on link "https://neft-transfer-bucket.s3.amazonaws.com/temp-91af977f-b8c3-65a1-de74-6d90…" at bounding box center [732, 210] width 86 height 9
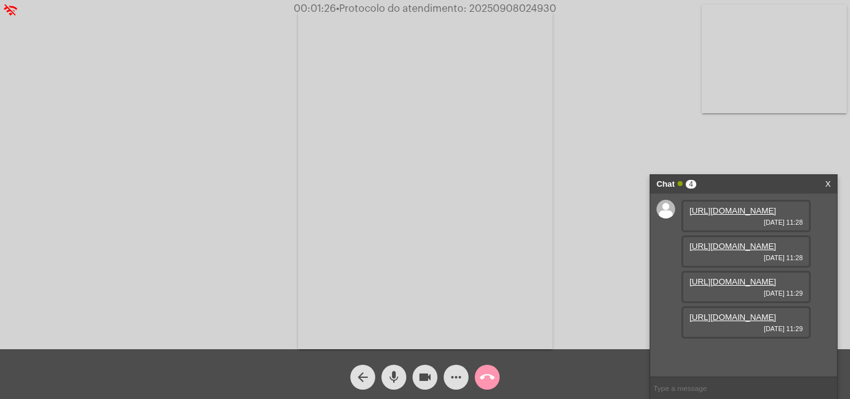
click at [724, 251] on link "https://neft-transfer-bucket.s3.amazonaws.com/temp-8937b1aa-cf53-bcb1-6ecf-39f9…" at bounding box center [732, 245] width 86 height 9
click at [746, 277] on link "https://neft-transfer-bucket.s3.amazonaws.com/temp-f1babc45-ef47-772f-a967-a7cf…" at bounding box center [732, 281] width 86 height 9
click at [737, 322] on link "https://neft-transfer-bucket.s3.amazonaws.com/temp-e10c7564-36a3-4cf3-cf93-8bb5…" at bounding box center [732, 316] width 86 height 9
click at [437, 376] on button "videocam" at bounding box center [424, 377] width 25 height 25
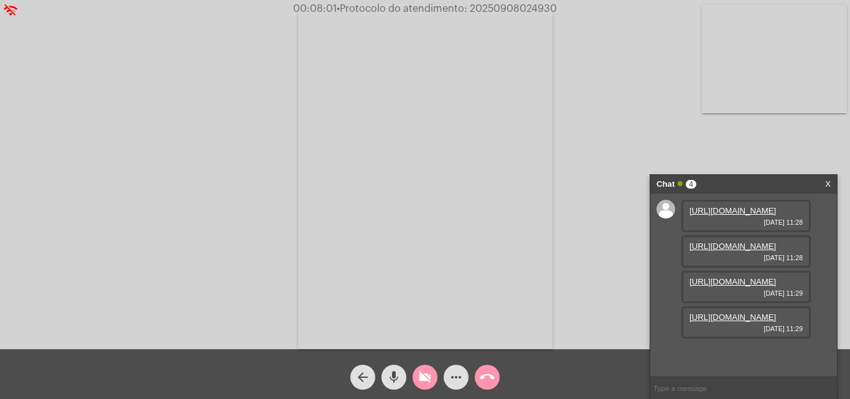
click at [431, 379] on mat-icon "videocam_off" at bounding box center [424, 376] width 15 height 15
click at [536, 8] on span "• Protocolo do atendimento: 20250908024930" at bounding box center [446, 9] width 220 height 10
drag, startPoint x: 536, startPoint y: 8, endPoint x: 504, endPoint y: 7, distance: 32.4
click at [504, 7] on span "• Protocolo do atendimento: 20250908024930" at bounding box center [447, 9] width 220 height 10
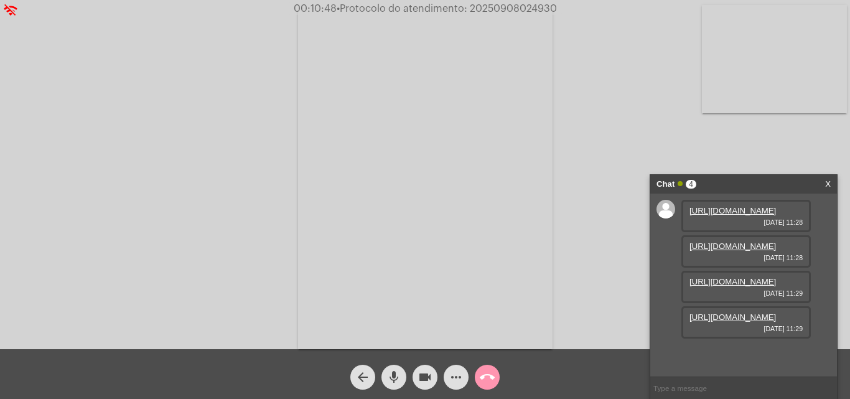
click at [504, 7] on span "• Protocolo do atendimento: 20250908024930" at bounding box center [447, 9] width 220 height 10
click at [452, 378] on mat-icon "more_horiz" at bounding box center [455, 376] width 15 height 15
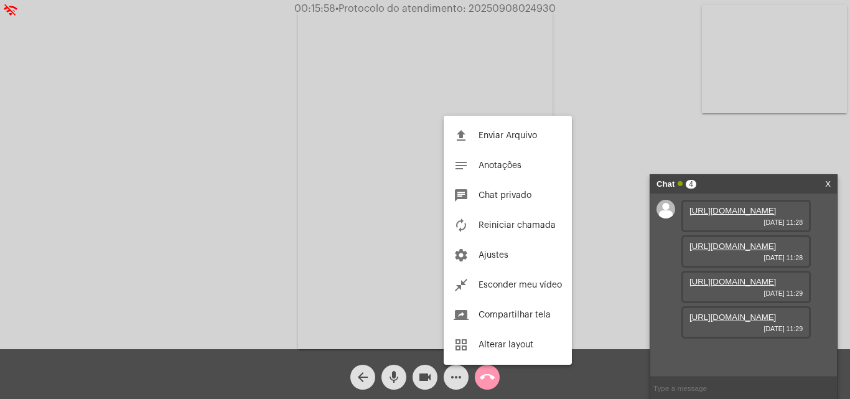
click at [516, 134] on span "Enviar Arquivo" at bounding box center [507, 135] width 58 height 9
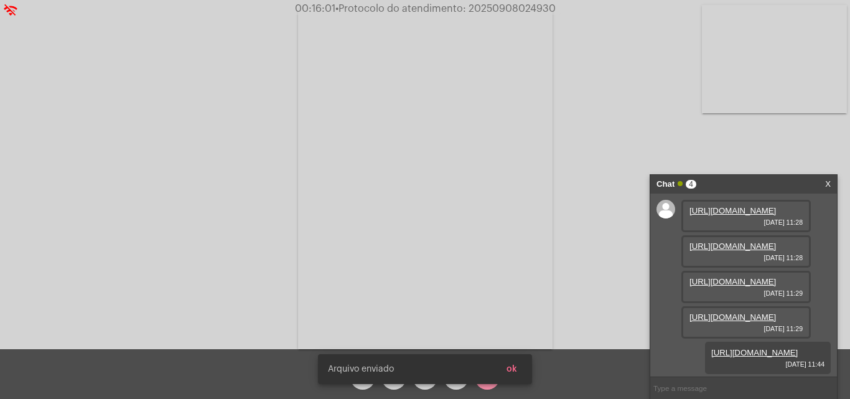
scroll to position [137, 0]
click at [718, 389] on input "text" at bounding box center [743, 388] width 187 height 22
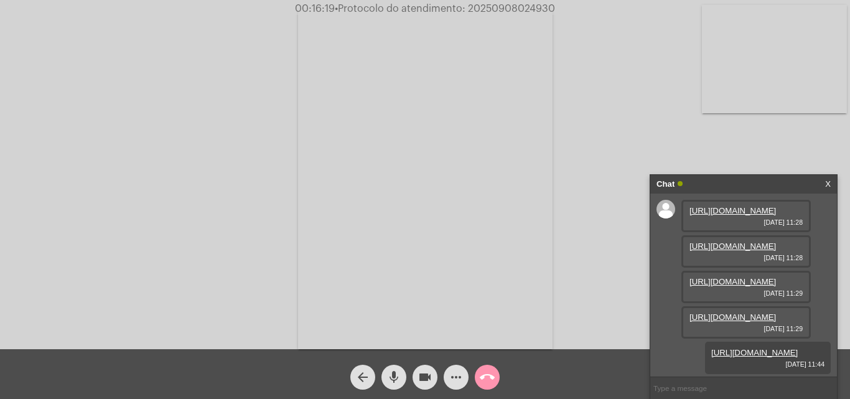
click at [718, 389] on input "text" at bounding box center [743, 388] width 187 height 22
click at [725, 387] on input "text" at bounding box center [743, 388] width 187 height 22
paste input "20250908024930"
type input "20250908024930"
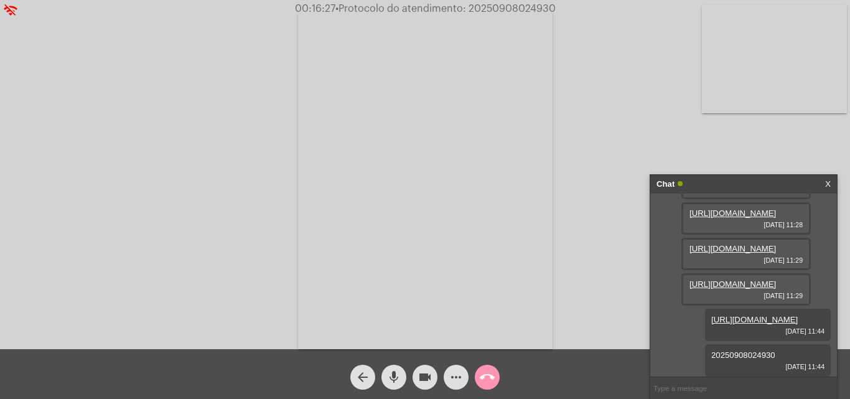
click at [493, 379] on mat-icon "call_end" at bounding box center [487, 376] width 15 height 15
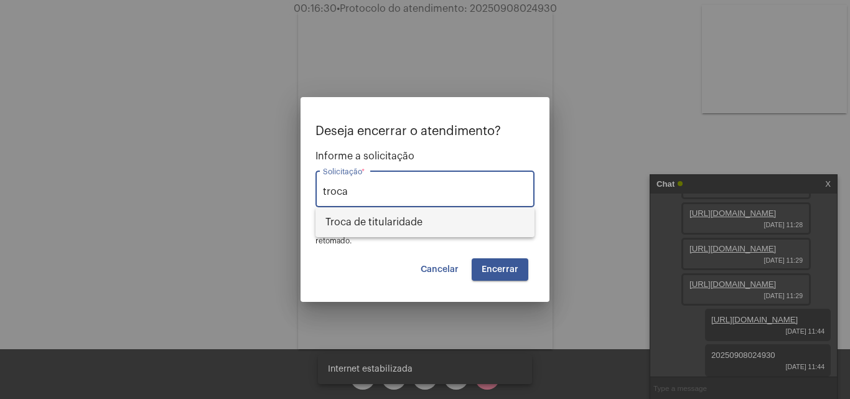
click at [447, 214] on span "Troca de titularidade" at bounding box center [424, 222] width 199 height 30
type input "Troca de titularidade"
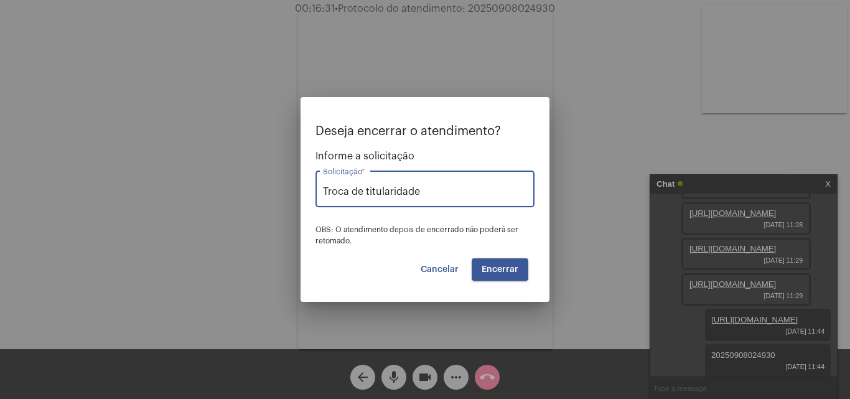
click at [513, 274] on button "Encerrar" at bounding box center [500, 269] width 57 height 22
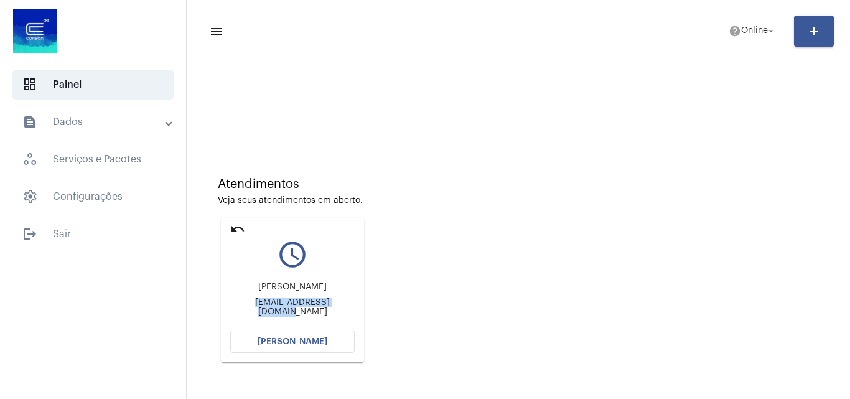
drag, startPoint x: 237, startPoint y: 306, endPoint x: 363, endPoint y: 305, distance: 125.7
click at [363, 305] on mat-card "undo query_builder Adriano Freitas Machado afhidraulica@gmail.com Abrir Chamada" at bounding box center [292, 290] width 143 height 144
copy div "afhidraulica@gmail.com"
click at [383, 39] on mat-toolbar-row "menu help Online arrow_drop_down add" at bounding box center [518, 31] width 663 height 40
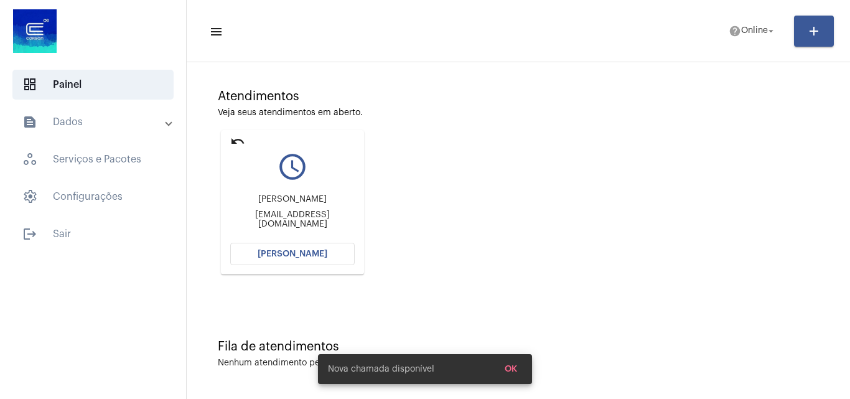
scroll to position [88, 0]
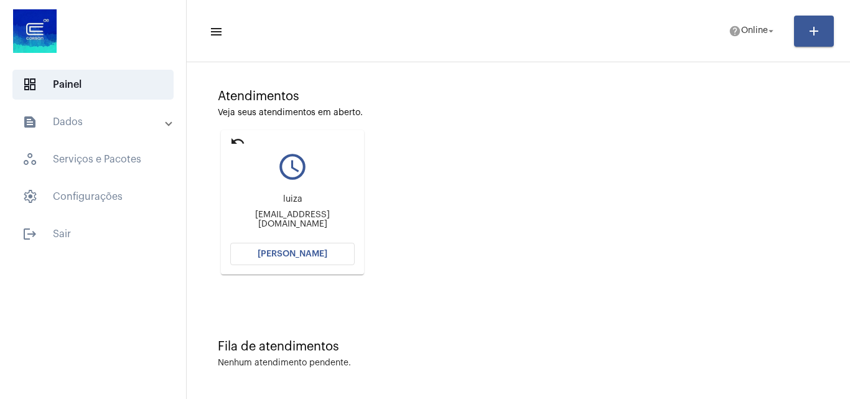
click at [294, 201] on div "luiza" at bounding box center [292, 199] width 124 height 9
click at [501, 202] on div "Atendimentos Veja seus atendimentos em aberto. undo query_builder luiza siralui…" at bounding box center [518, 177] width 651 height 250
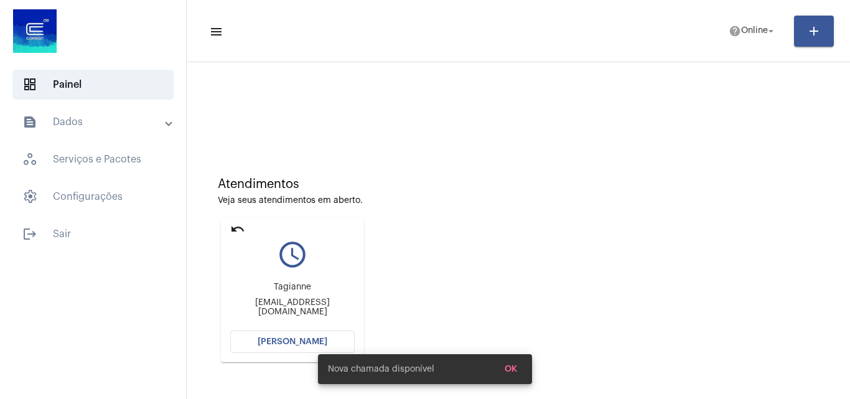
scroll to position [88, 0]
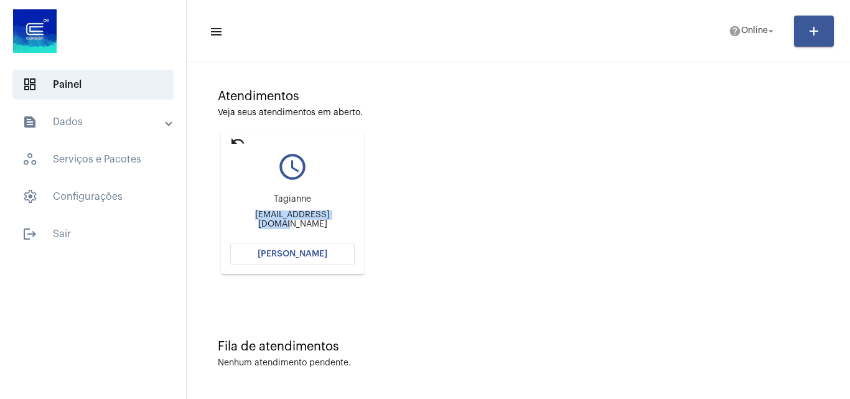
drag, startPoint x: 232, startPoint y: 221, endPoint x: 364, endPoint y: 225, distance: 131.9
click at [364, 225] on div "undo query_builder [PERSON_NAME] [PERSON_NAME][EMAIL_ADDRESS][DOMAIN_NAME] [PER…" at bounding box center [292, 202] width 149 height 151
copy div "[EMAIL_ADDRESS][DOMAIN_NAME]"
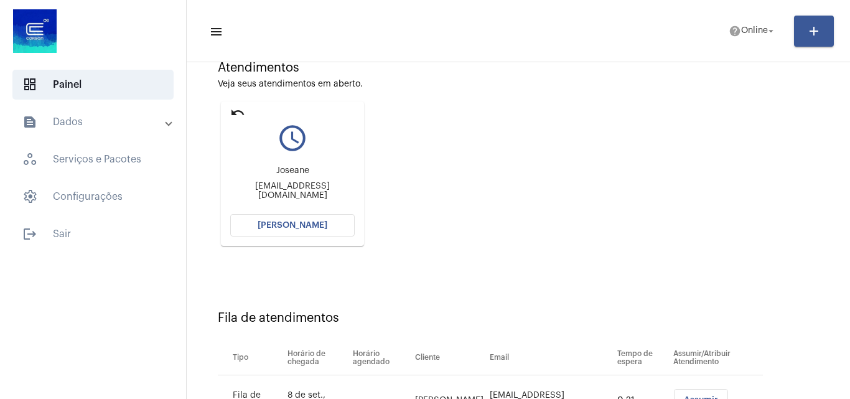
scroll to position [177, 0]
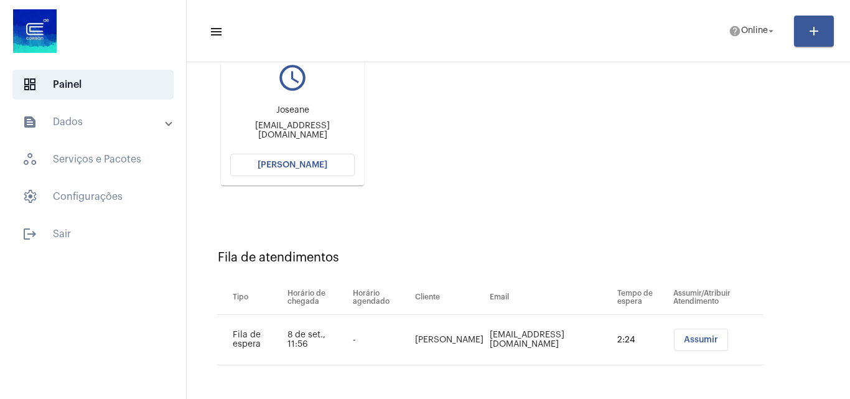
click at [299, 170] on button "[PERSON_NAME]" at bounding box center [292, 165] width 124 height 22
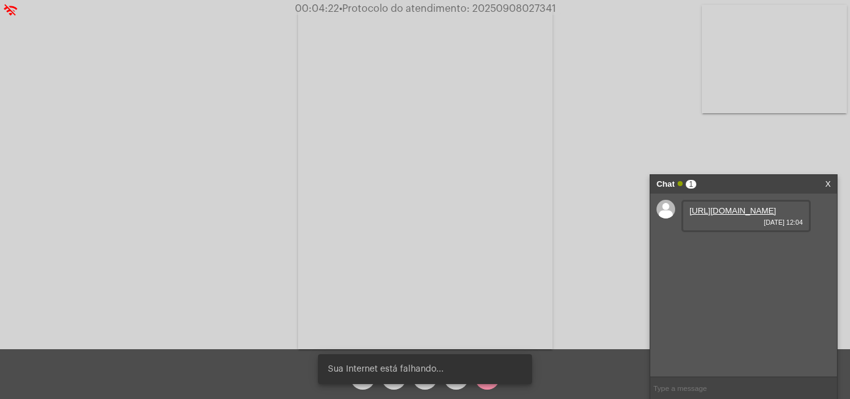
click at [727, 215] on link "https://neft-transfer-bucket.s3.amazonaws.com/temp-c252a6c6-c4fa-7c33-6971-1add…" at bounding box center [732, 210] width 86 height 9
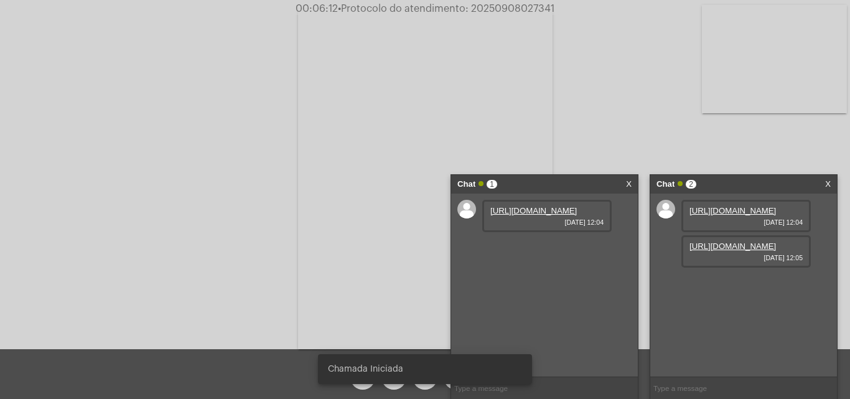
click at [738, 251] on link "https://neft-transfer-bucket.s3.amazonaws.com/temp-94df1a63-fd01-f60f-b2f1-7148…" at bounding box center [732, 245] width 86 height 9
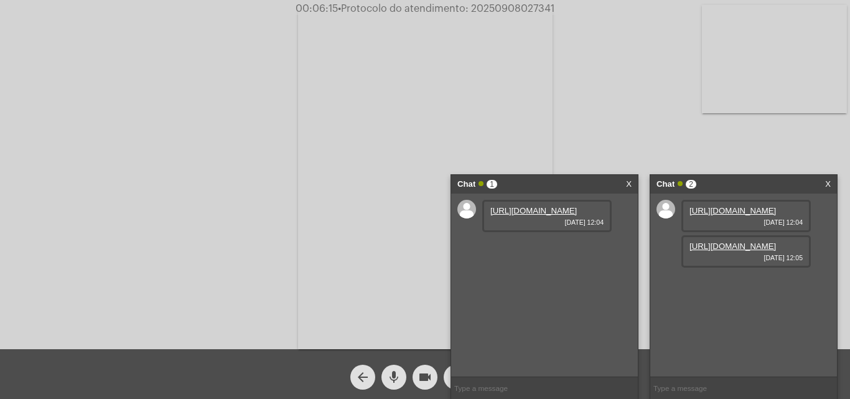
click at [631, 180] on link "X" at bounding box center [629, 184] width 6 height 19
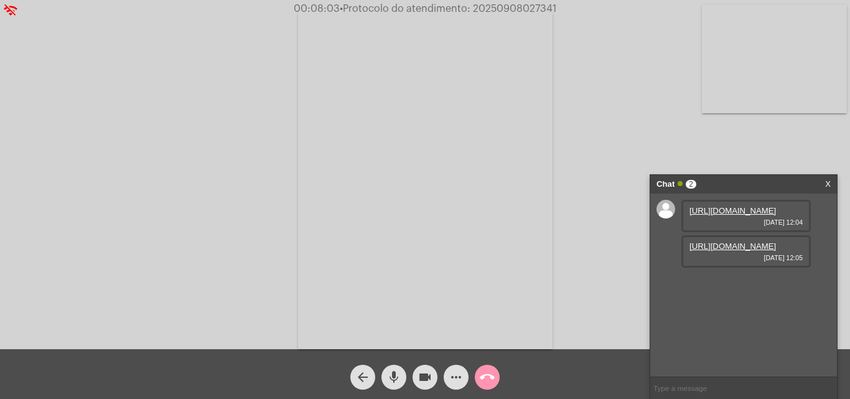
click at [523, 8] on span "• Protocolo do atendimento: 20250908027341" at bounding box center [448, 9] width 216 height 10
click at [524, 8] on span "• Protocolo do atendimento: 20250908027341" at bounding box center [448, 9] width 216 height 10
copy span "20250908027341"
click at [490, 383] on mat-icon "call_end" at bounding box center [487, 376] width 15 height 15
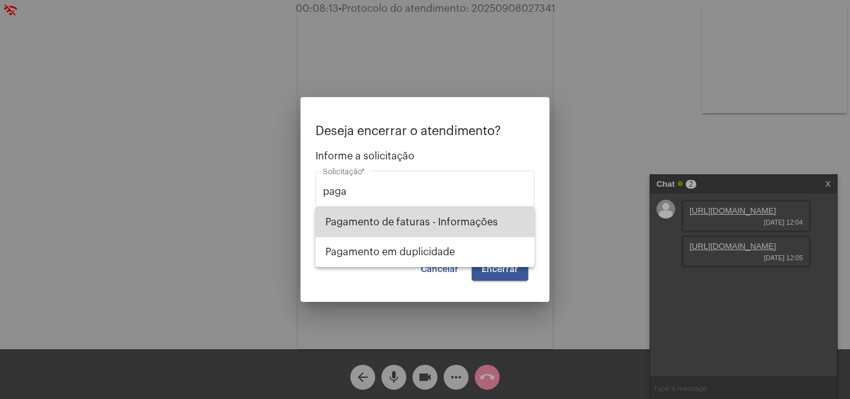
click at [422, 218] on span "Pagamento de faturas - Informações" at bounding box center [424, 222] width 199 height 30
type input "Pagamento de faturas - Informações"
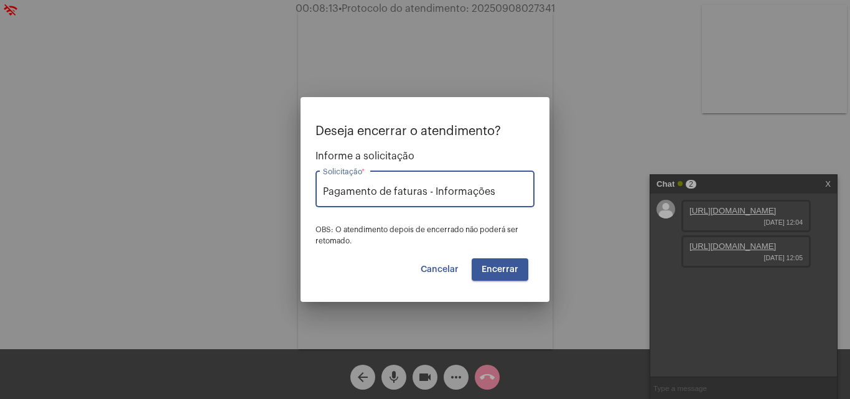
click at [511, 267] on span "Encerrar" at bounding box center [499, 269] width 37 height 9
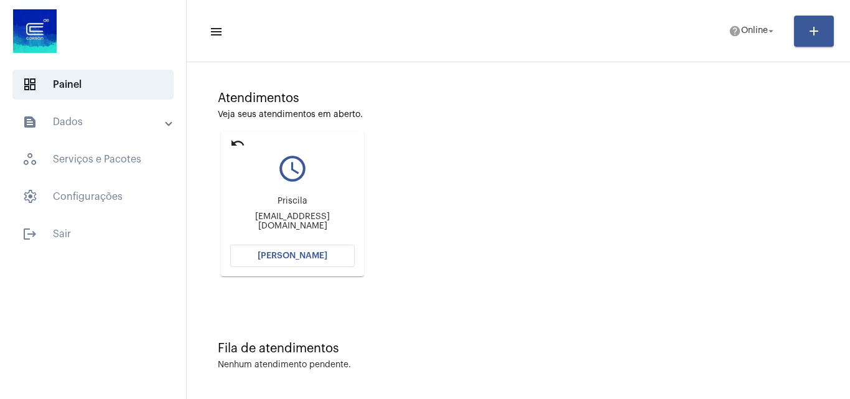
scroll to position [88, 0]
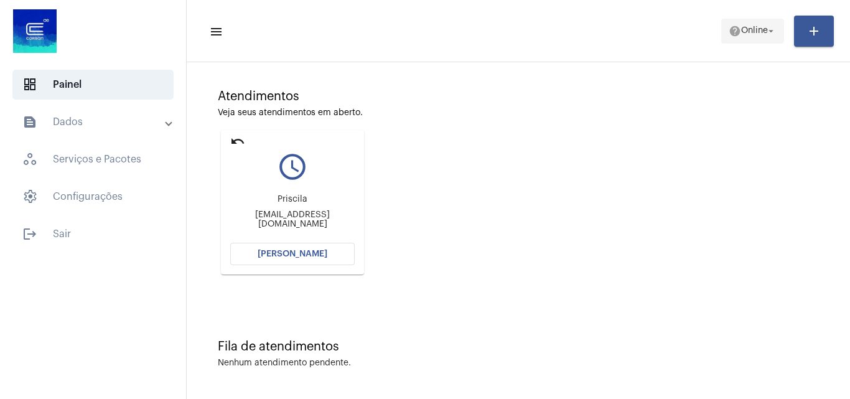
click at [758, 32] on span "Online" at bounding box center [754, 31] width 27 height 9
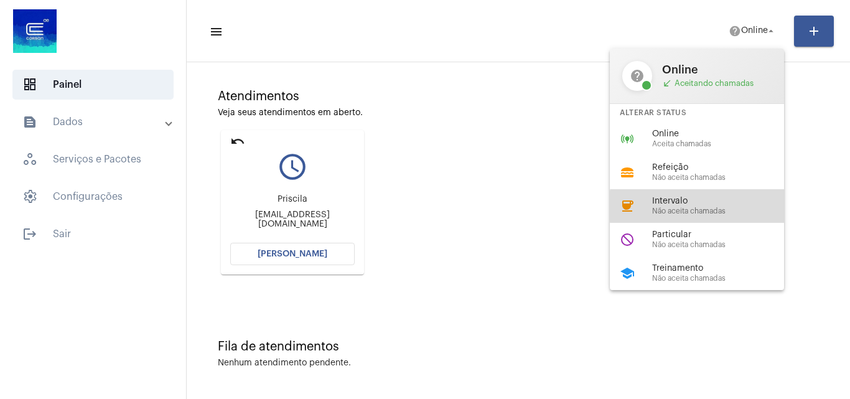
click at [713, 207] on span "Não aceita chamadas" at bounding box center [723, 211] width 142 height 8
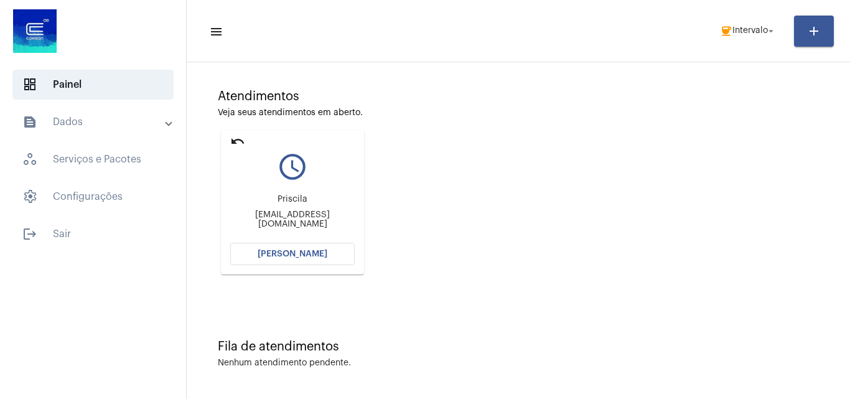
click at [235, 137] on mat-icon "undo" at bounding box center [237, 141] width 15 height 15
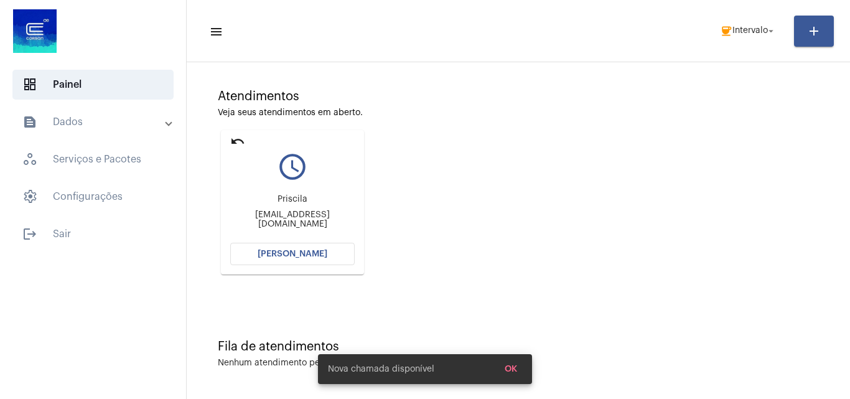
scroll to position [0, 0]
